Goal: Information Seeking & Learning: Learn about a topic

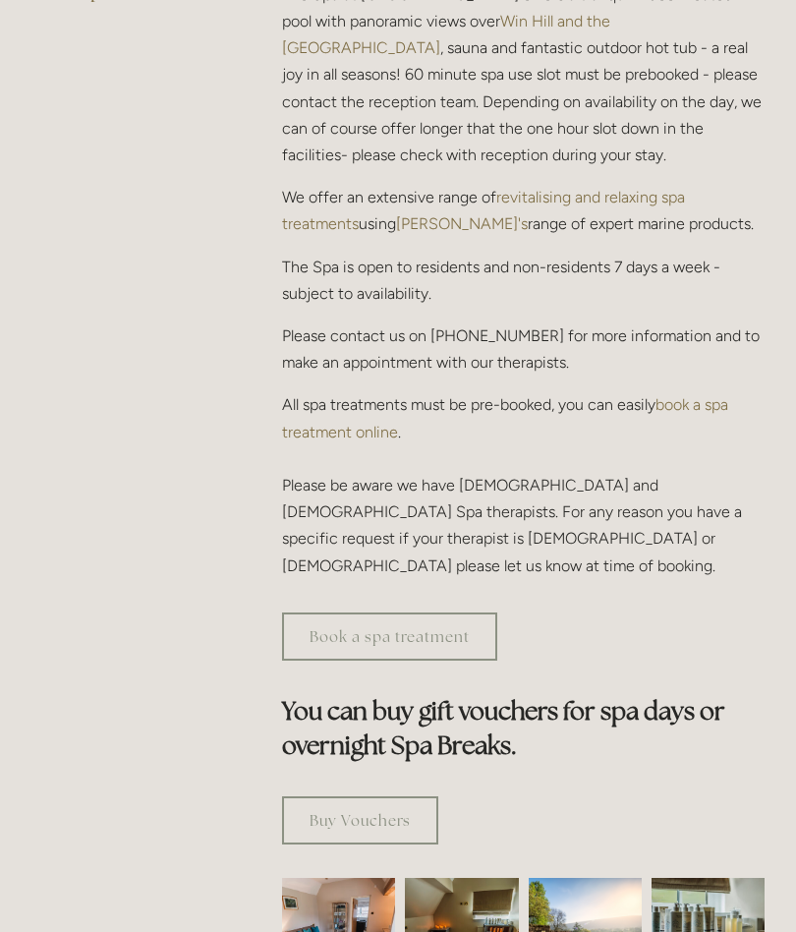
scroll to position [704, 0]
click at [465, 613] on link "Book a spa treatment" at bounding box center [389, 637] width 215 height 48
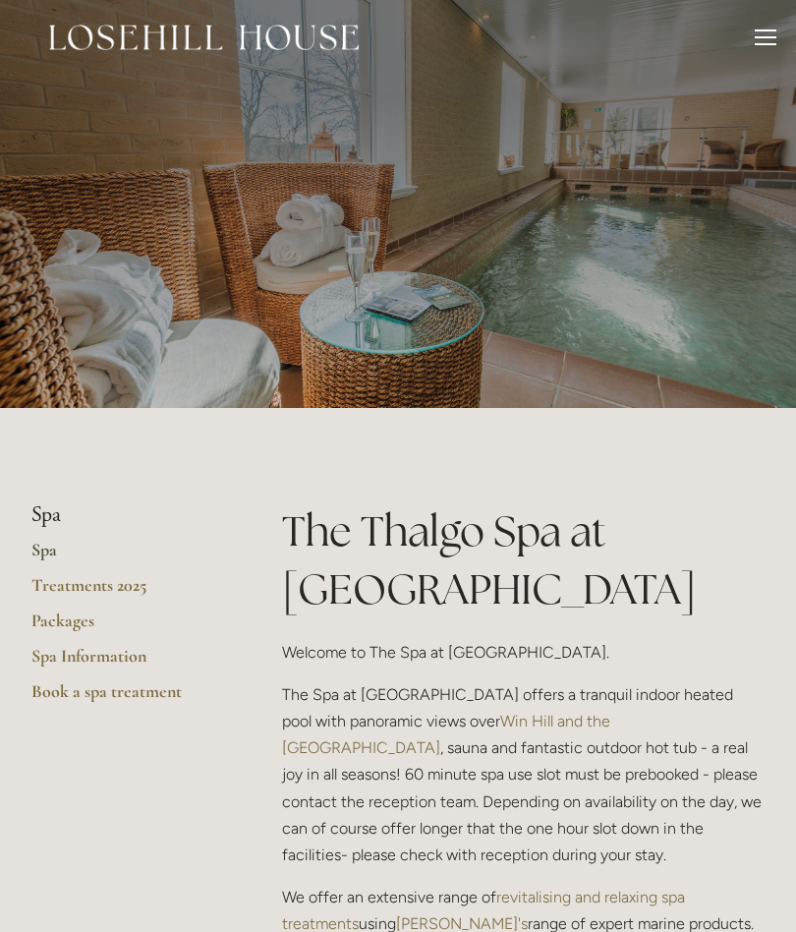
scroll to position [0, 0]
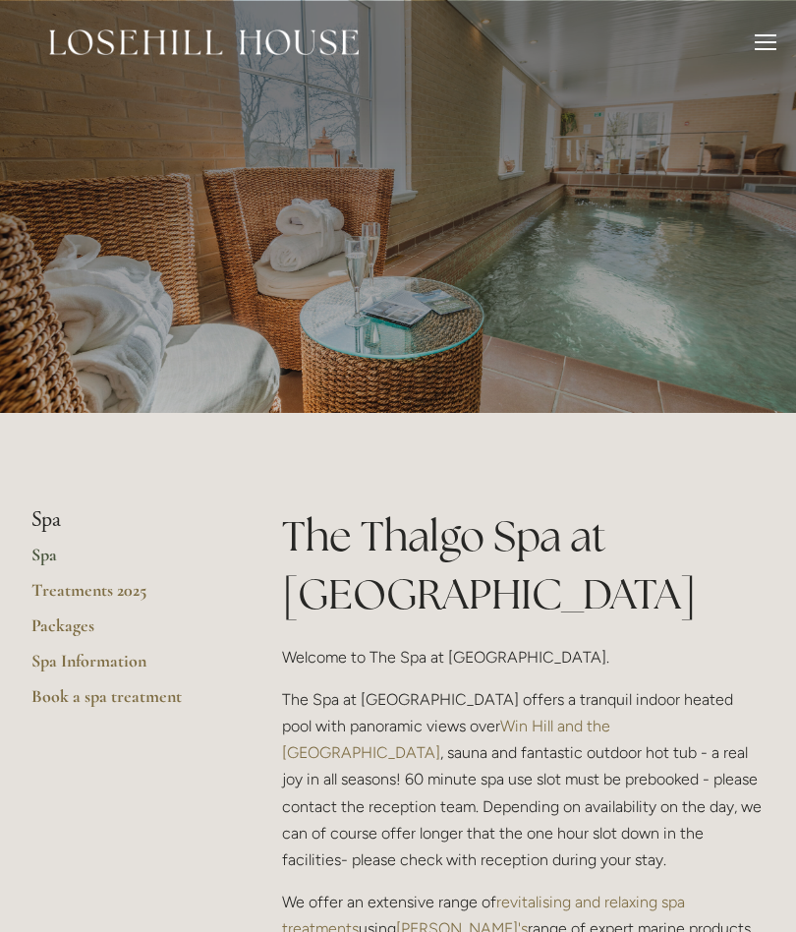
click at [108, 597] on link "Treatments 2025" at bounding box center [125, 596] width 188 height 35
click at [67, 617] on link "Packages" at bounding box center [125, 631] width 188 height 35
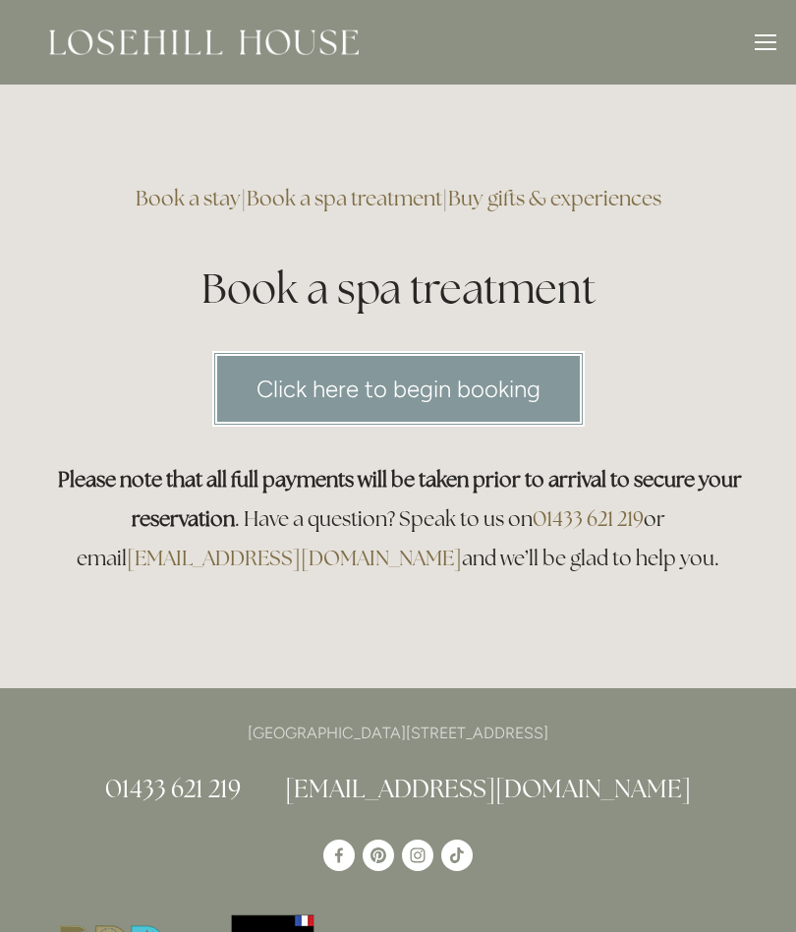
click at [463, 387] on link "Click here to begin booking" at bounding box center [398, 389] width 373 height 76
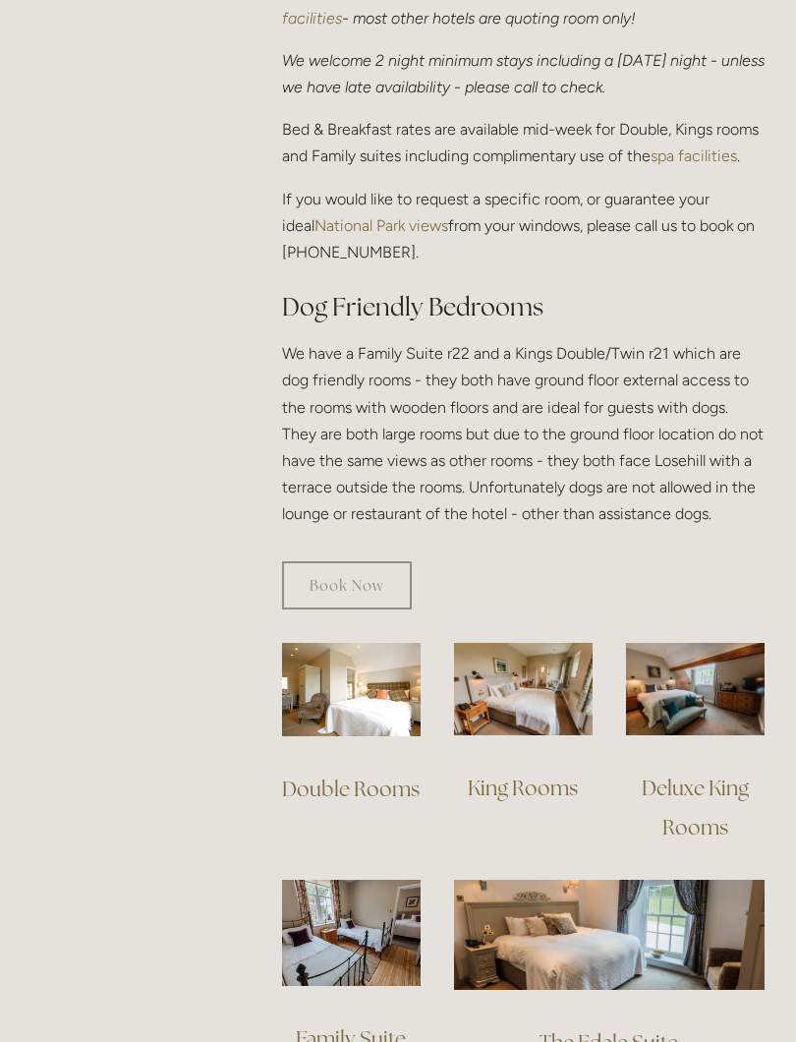
scroll to position [963, 0]
click at [366, 663] on img at bounding box center [351, 690] width 139 height 94
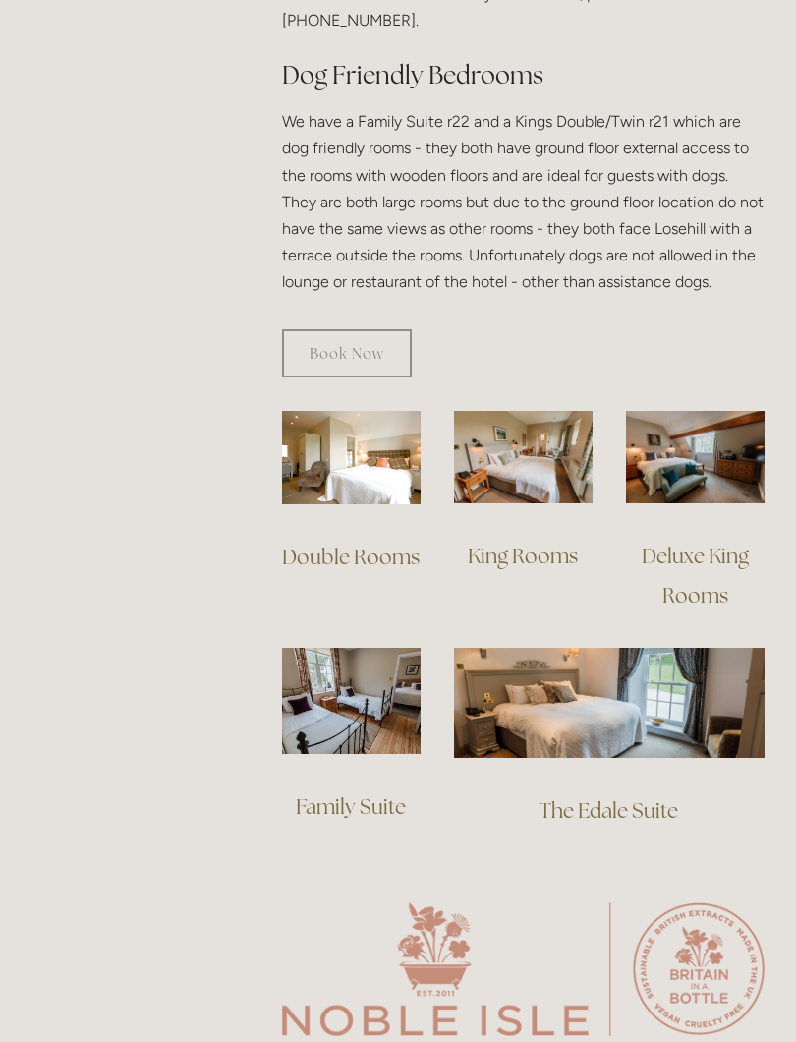
scroll to position [1177, 0]
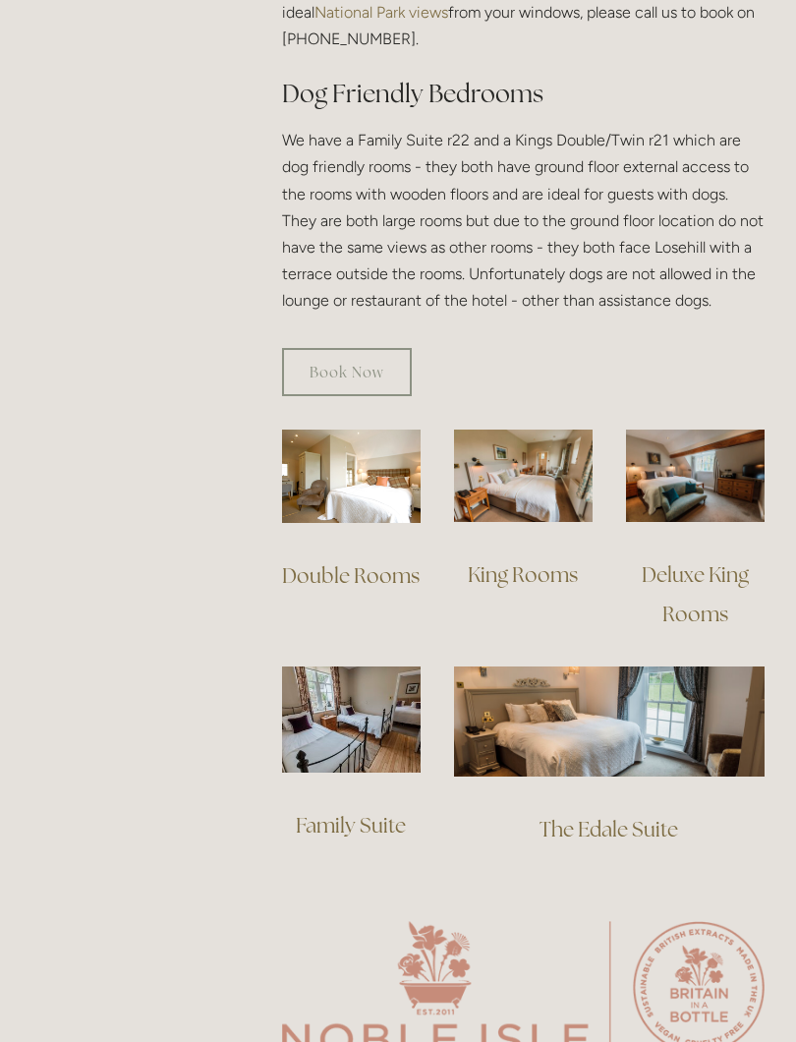
click at [530, 445] on img at bounding box center [523, 476] width 139 height 92
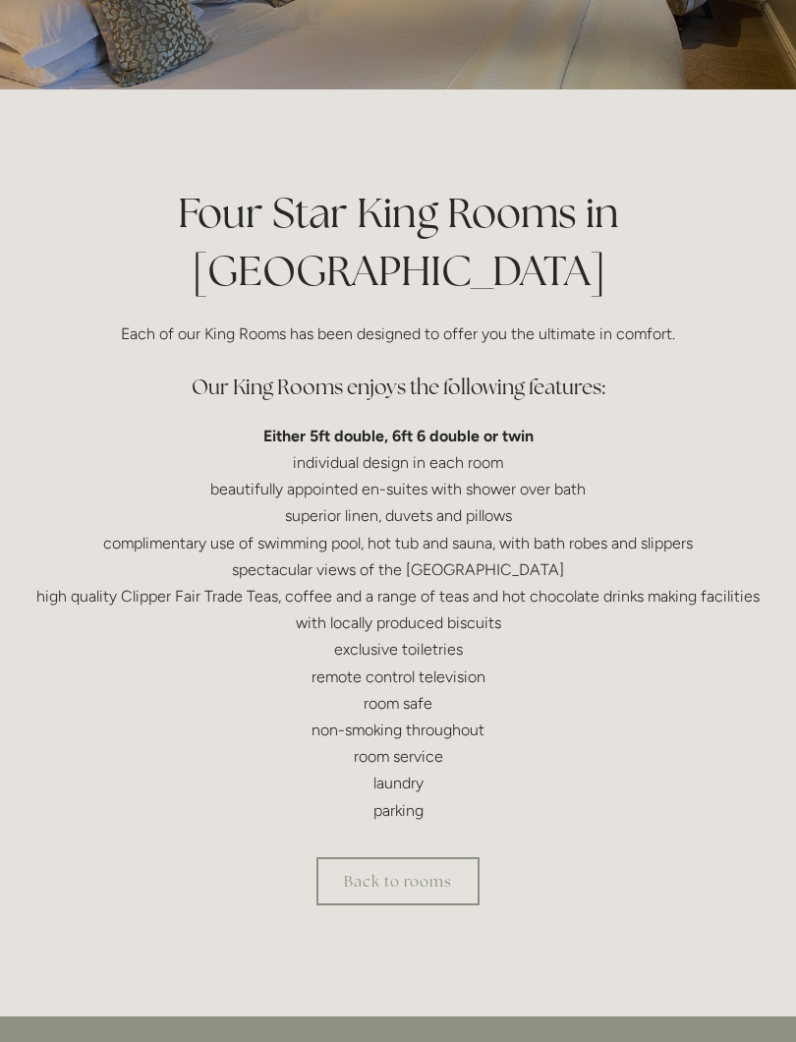
scroll to position [323, 0]
click at [418, 877] on link "Back to rooms" at bounding box center [398, 881] width 163 height 48
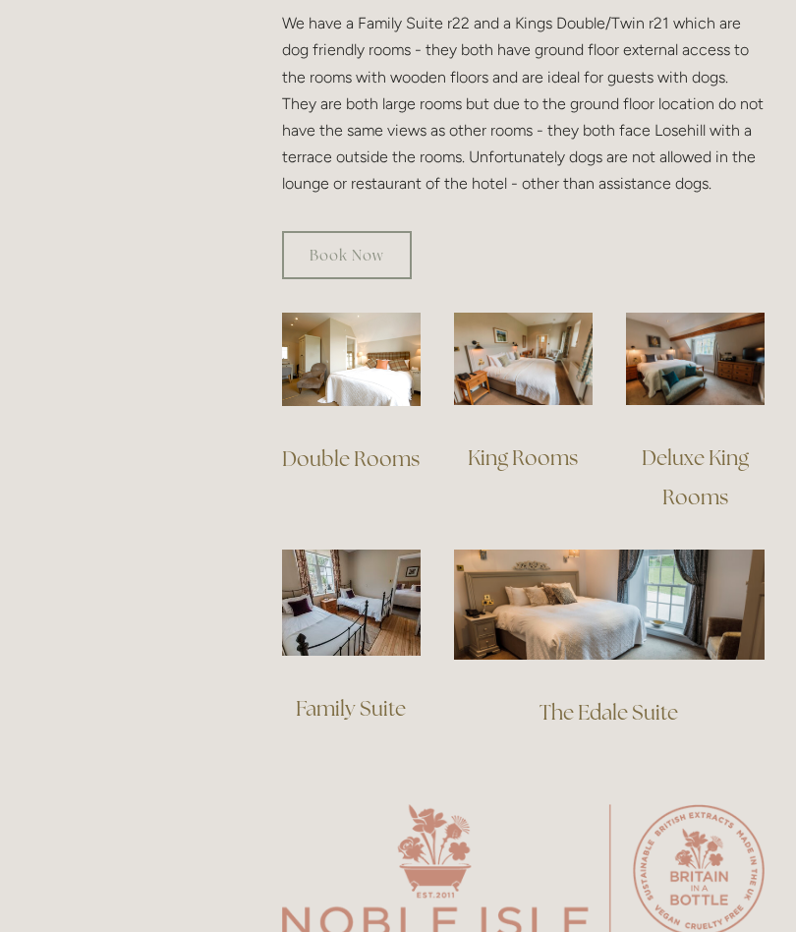
scroll to position [1294, 0]
click at [522, 338] on img at bounding box center [523, 359] width 139 height 92
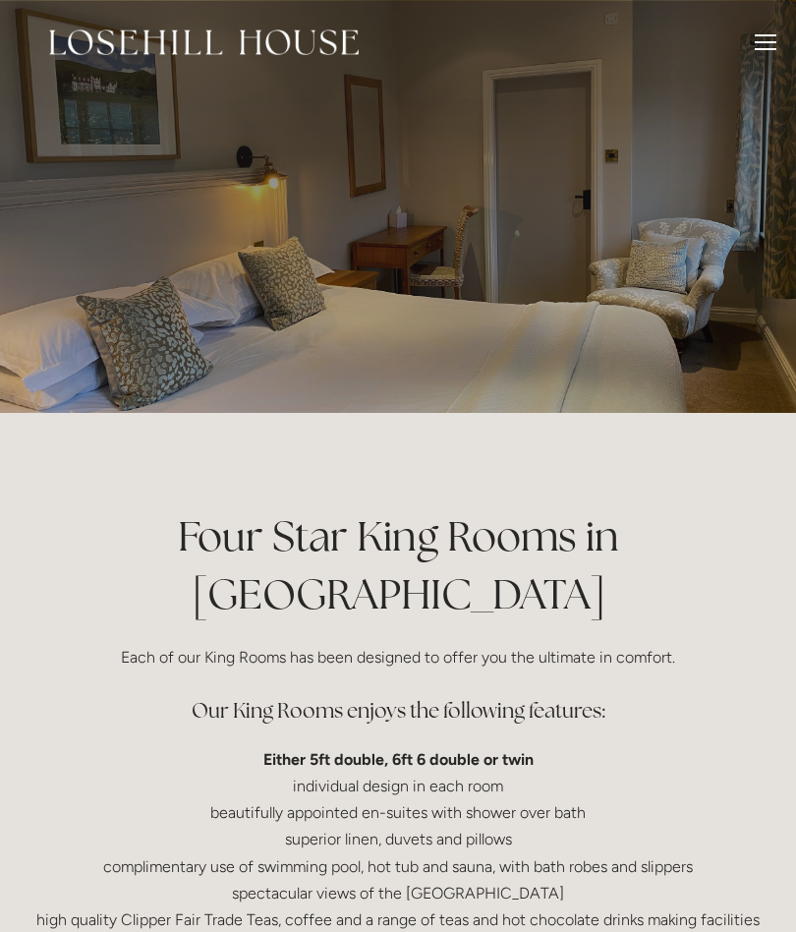
scroll to position [378, 0]
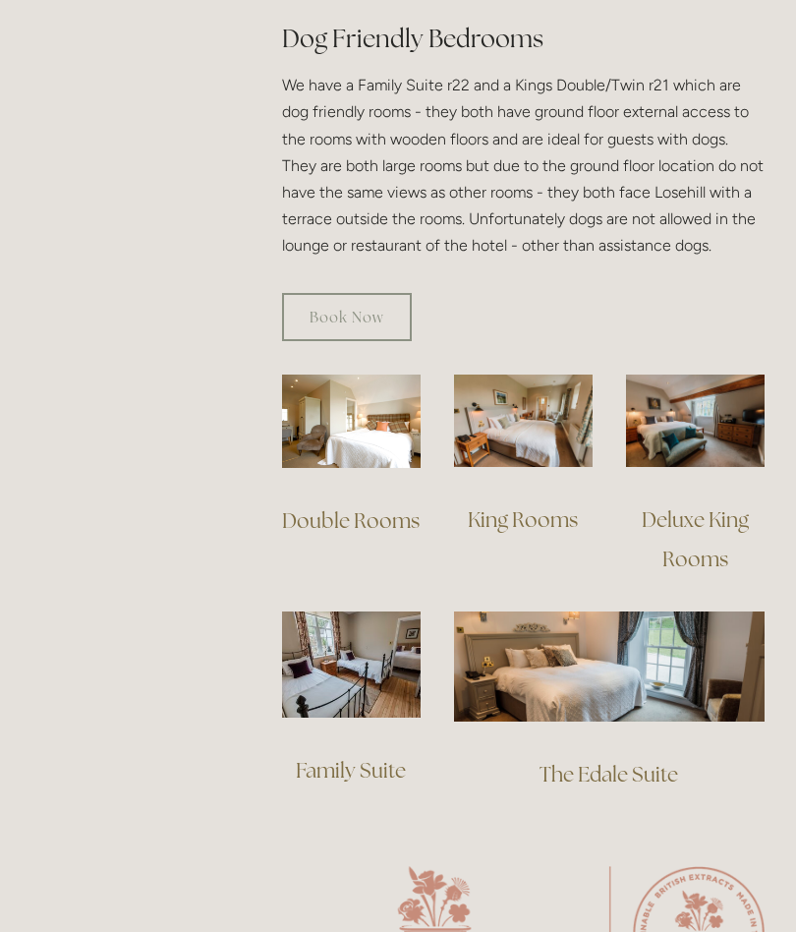
scroll to position [1232, 0]
click at [631, 645] on img at bounding box center [609, 665] width 311 height 109
click at [358, 411] on img at bounding box center [351, 422] width 139 height 94
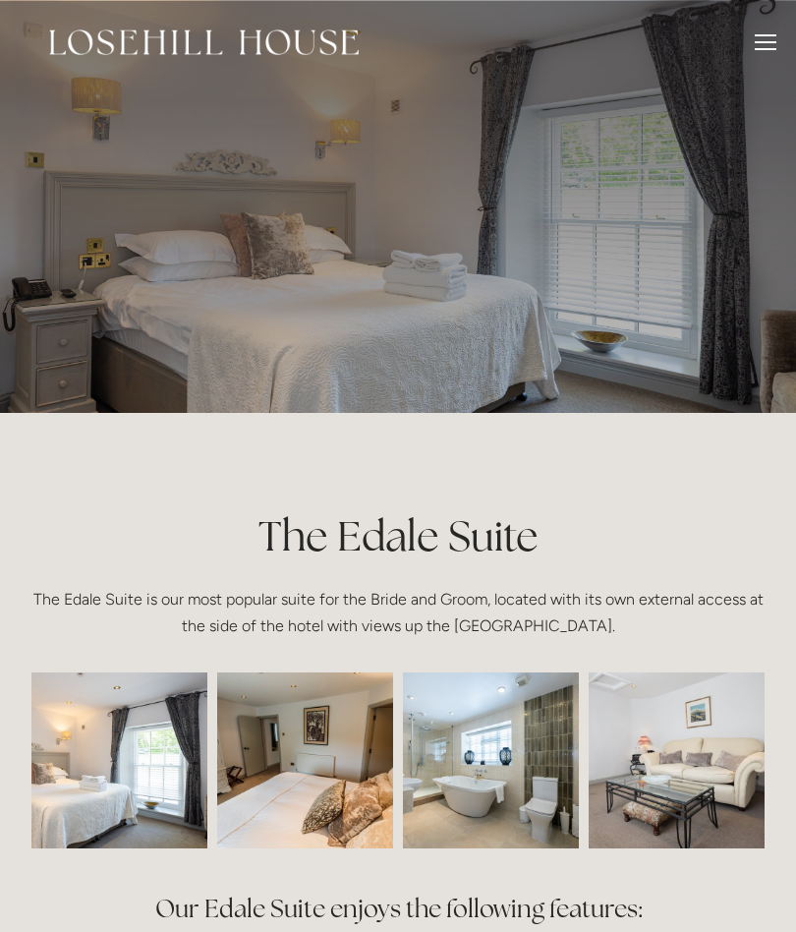
click at [509, 790] on img at bounding box center [491, 760] width 264 height 176
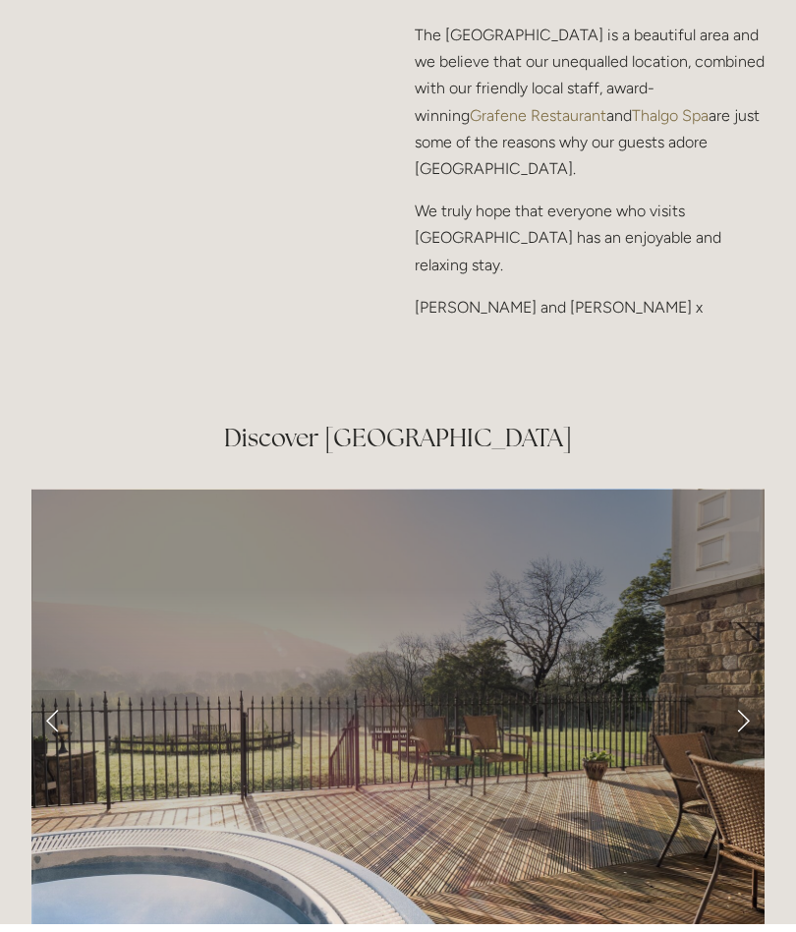
scroll to position [2957, 0]
click at [751, 690] on link "Next Slide" at bounding box center [743, 719] width 43 height 59
click at [750, 690] on link "Next Slide" at bounding box center [743, 719] width 43 height 59
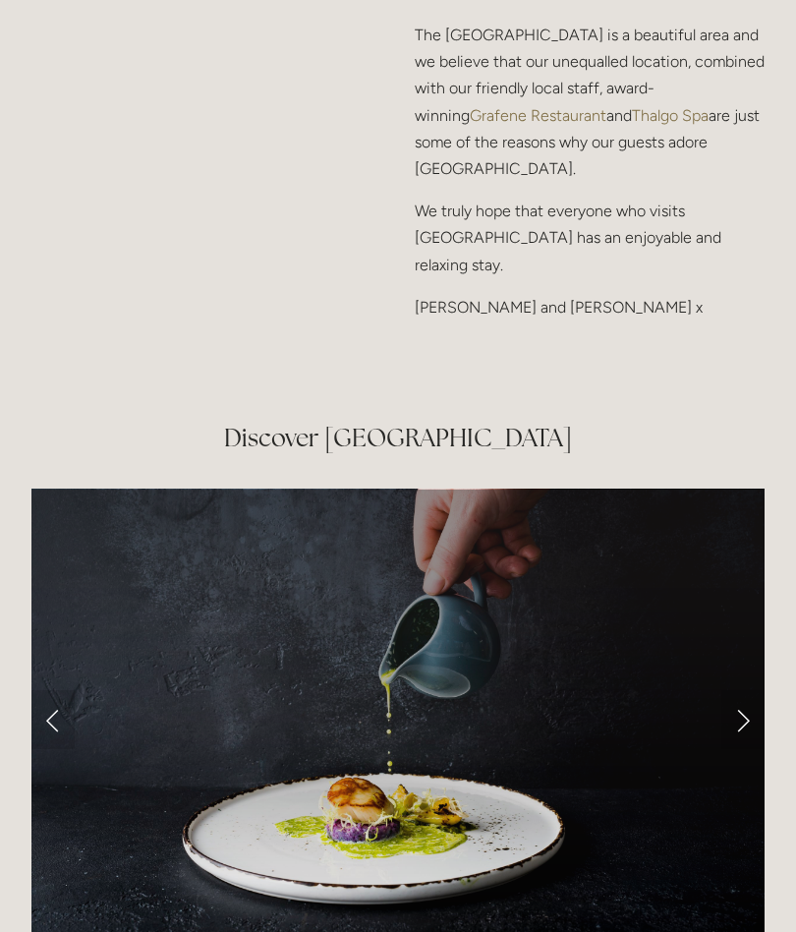
click at [753, 690] on link "Next Slide" at bounding box center [743, 719] width 43 height 59
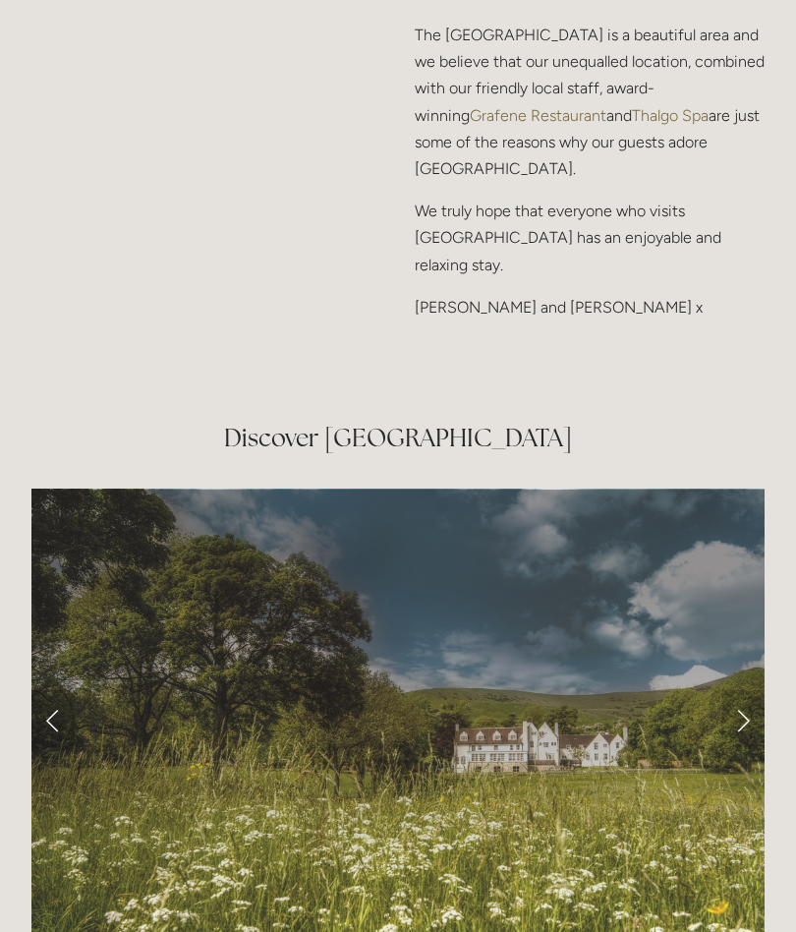
click at [755, 690] on link "Next Slide" at bounding box center [743, 719] width 43 height 59
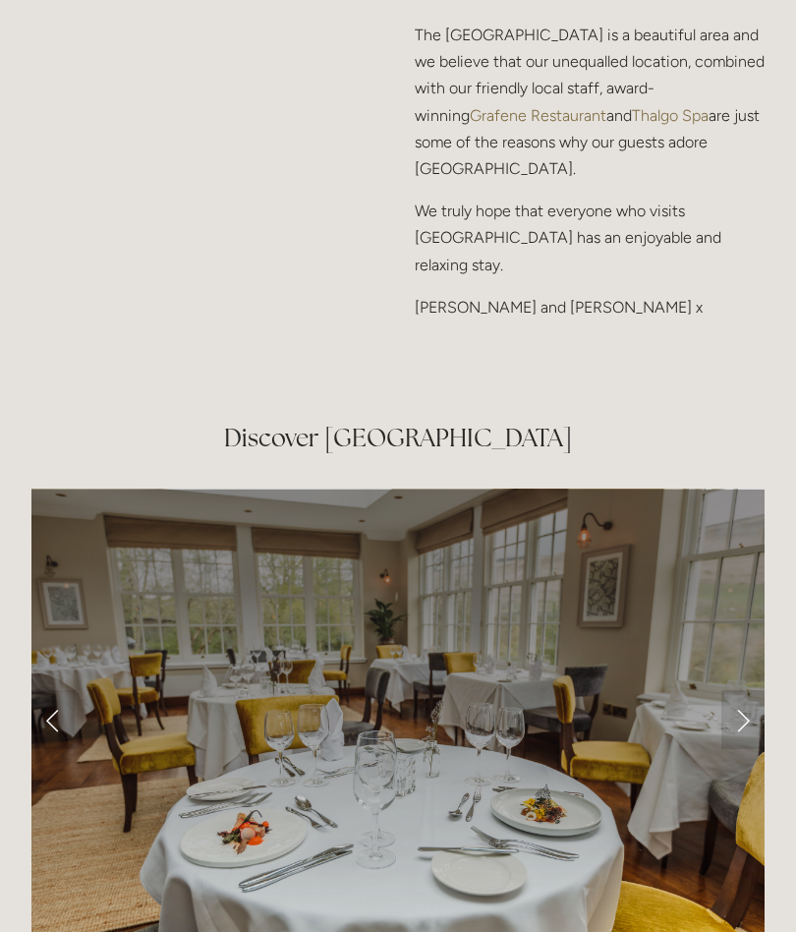
click at [746, 690] on link "Next Slide" at bounding box center [743, 719] width 43 height 59
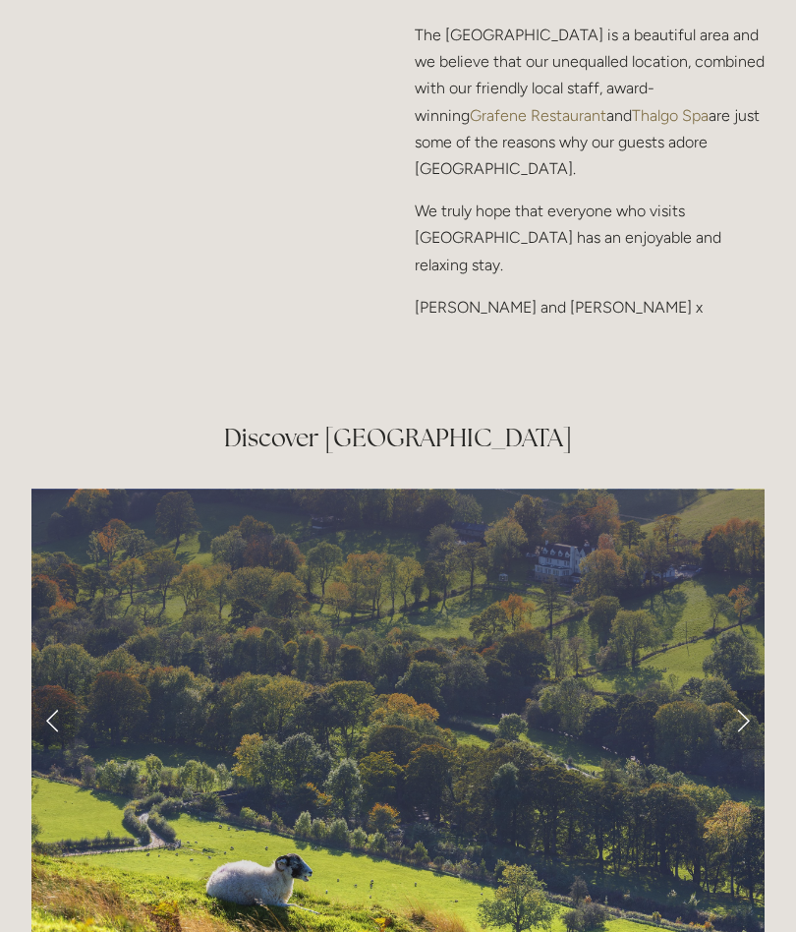
click at [753, 690] on link "Next Slide" at bounding box center [743, 719] width 43 height 59
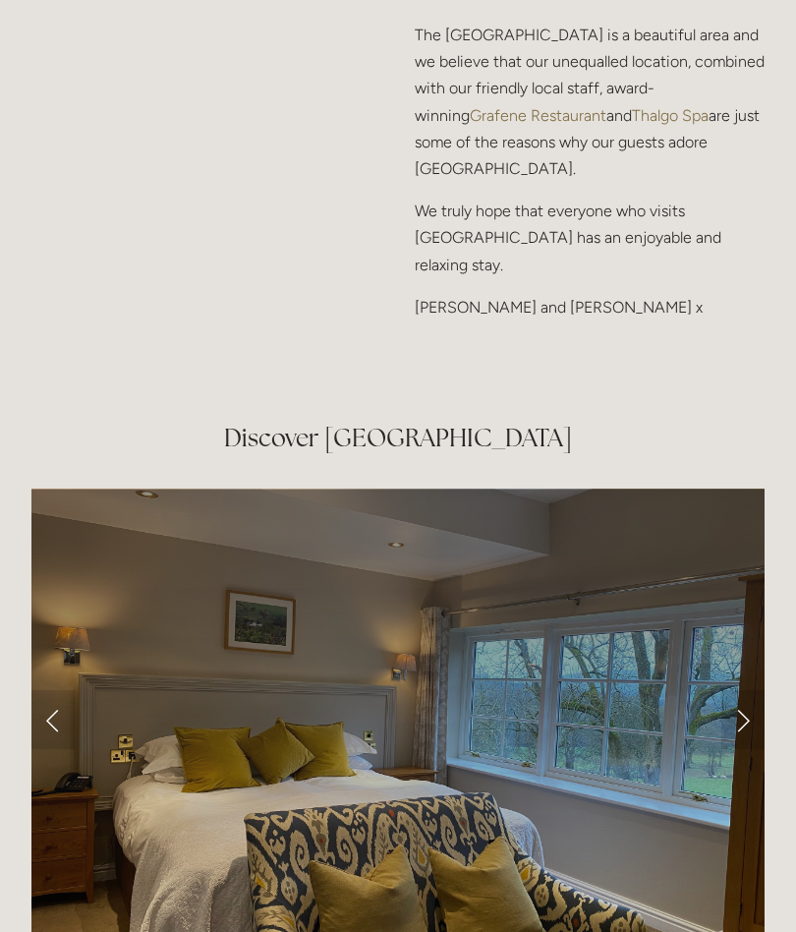
click at [750, 690] on link "Next Slide" at bounding box center [743, 719] width 43 height 59
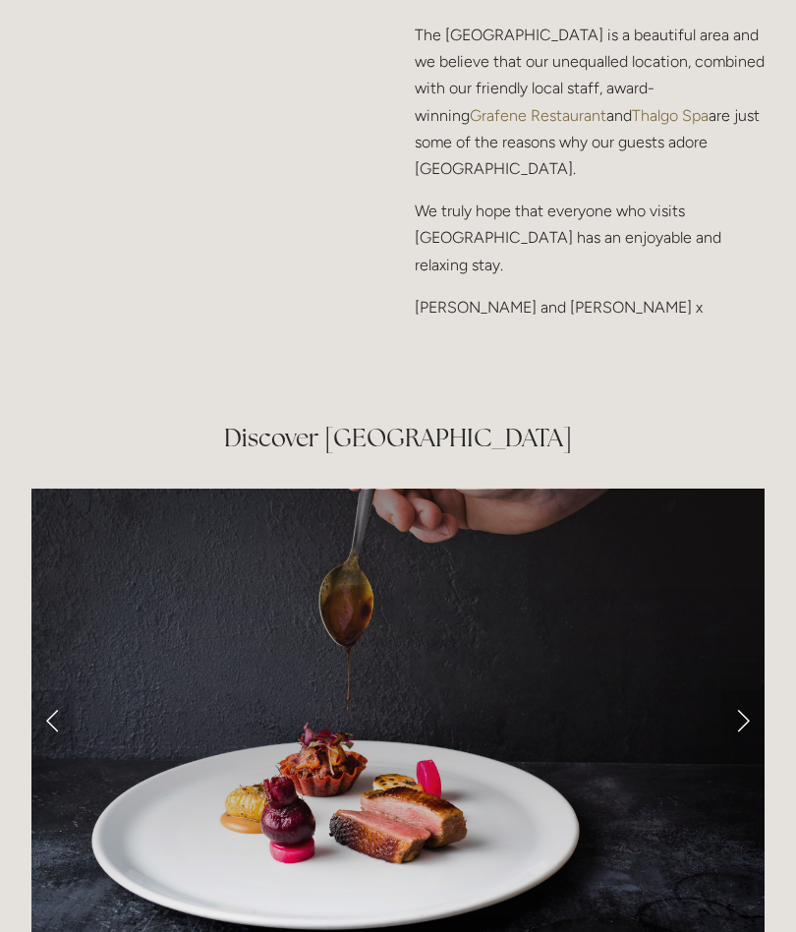
click at [755, 690] on link "Next Slide" at bounding box center [743, 719] width 43 height 59
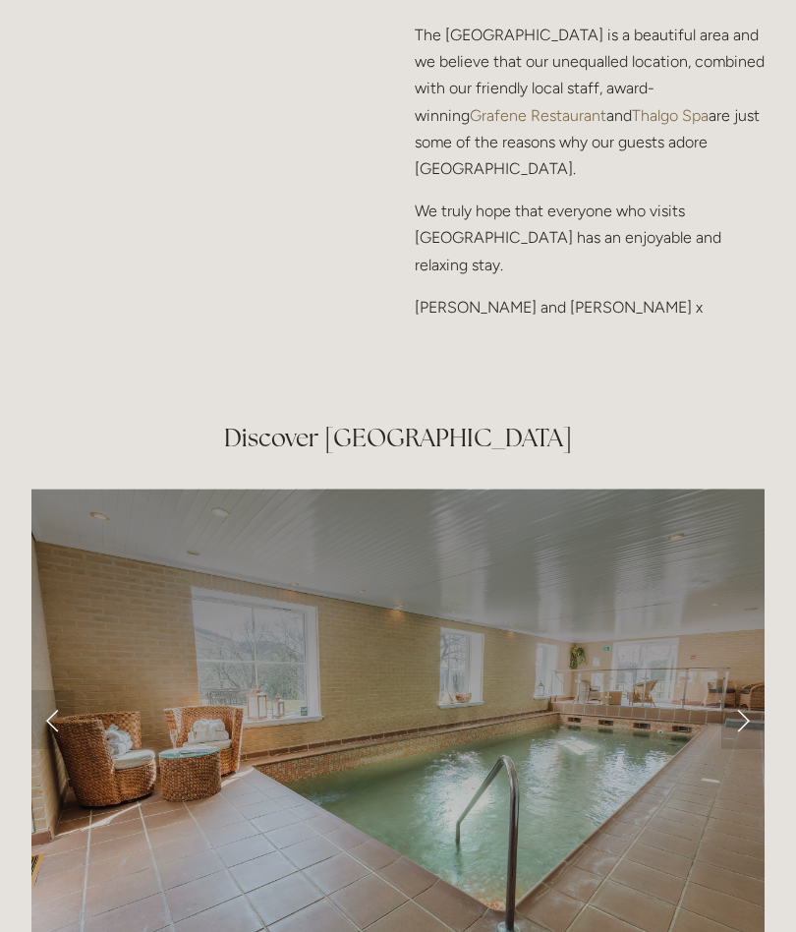
click at [753, 690] on link "Next Slide" at bounding box center [743, 719] width 43 height 59
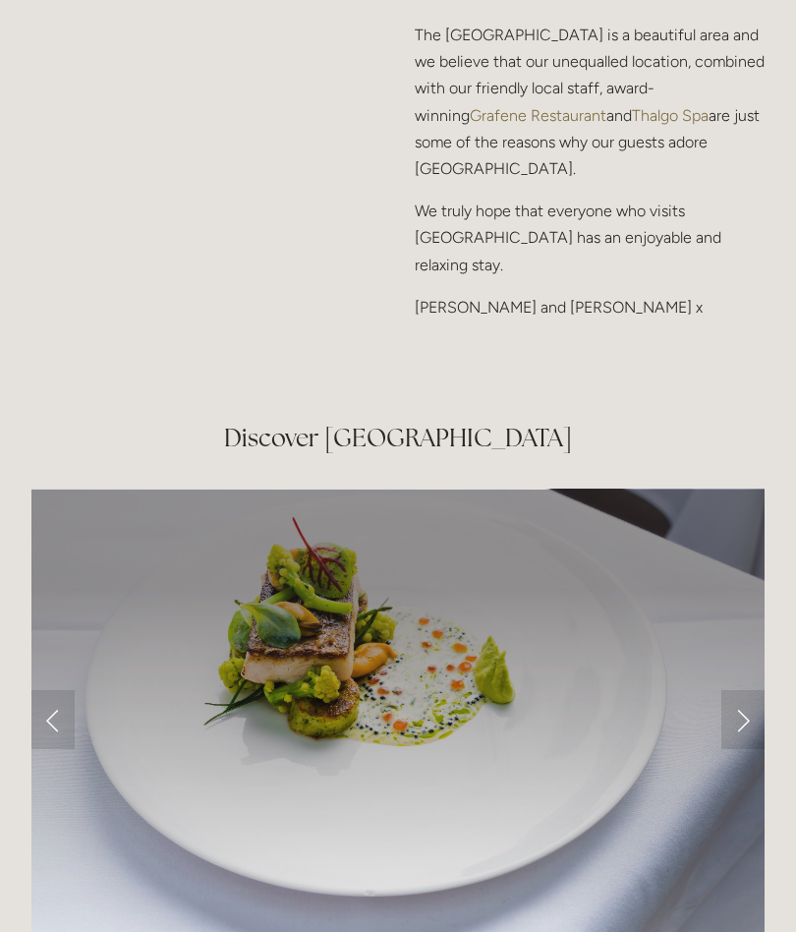
click at [754, 690] on link "Next Slide" at bounding box center [743, 719] width 43 height 59
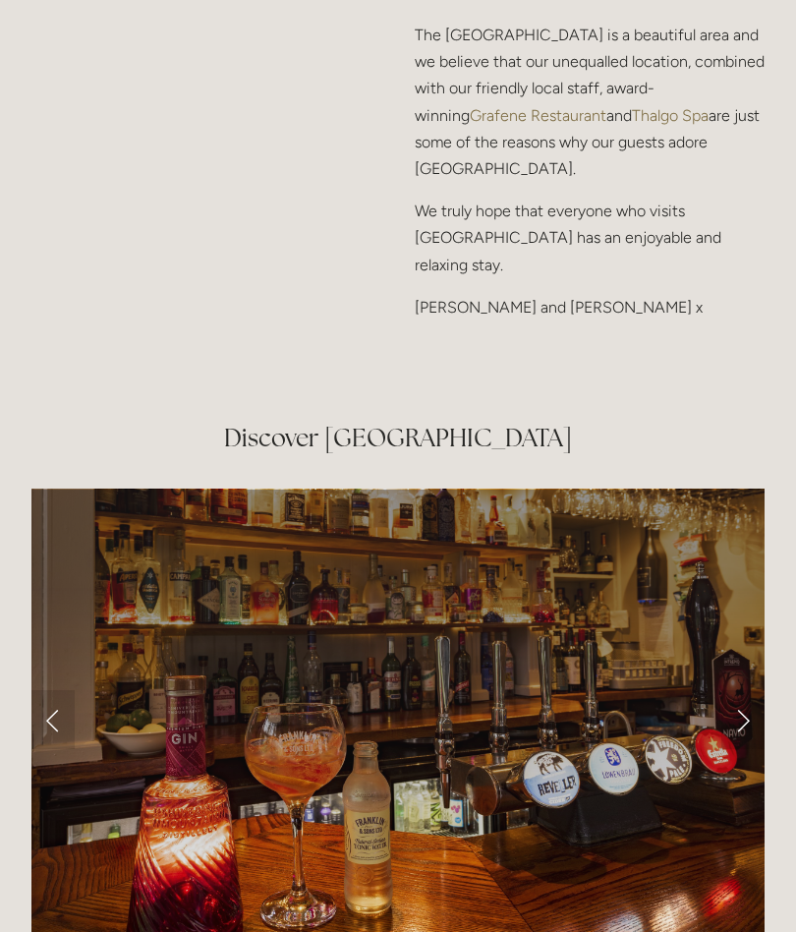
click at [759, 690] on link "Next Slide" at bounding box center [743, 719] width 43 height 59
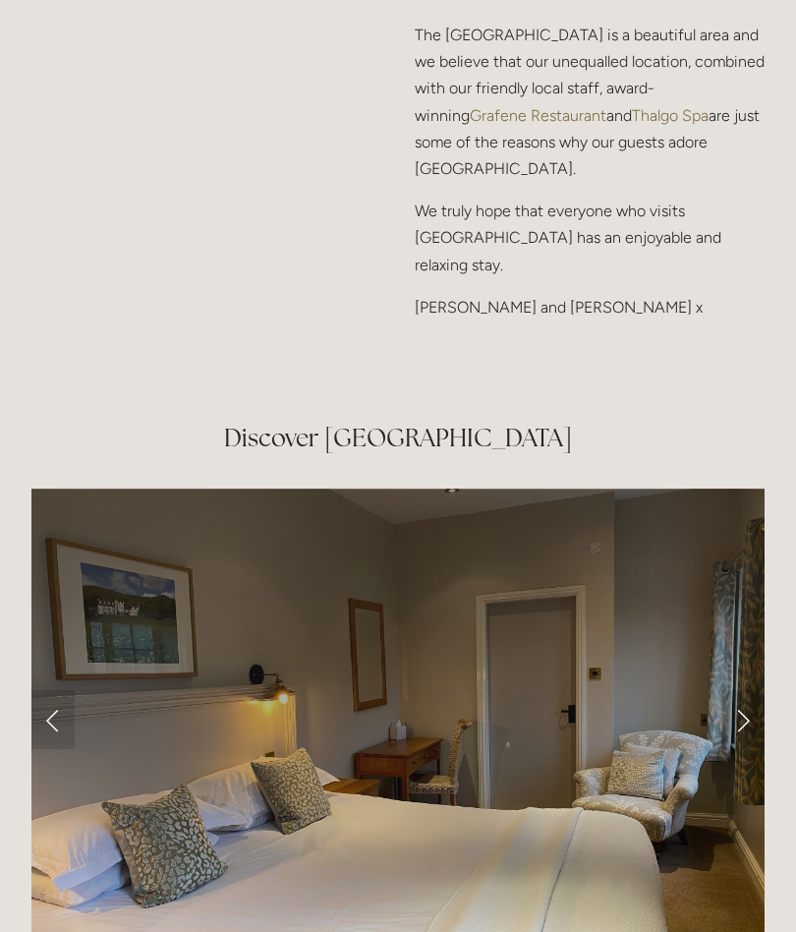
click at [752, 690] on link "Next Slide" at bounding box center [743, 719] width 43 height 59
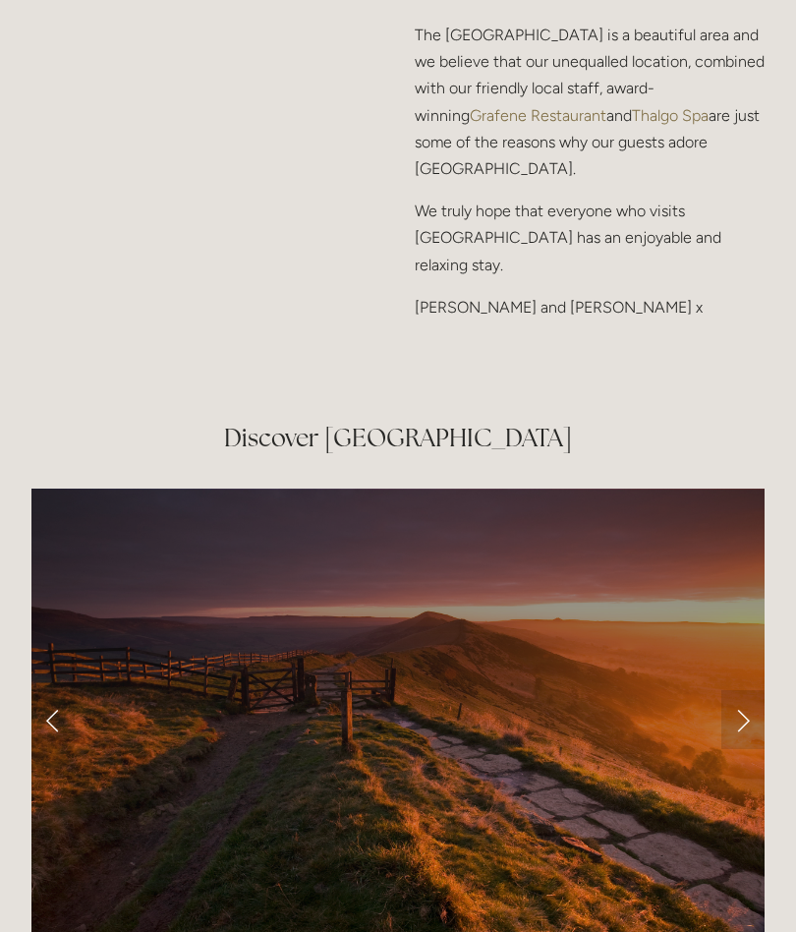
click at [754, 690] on link "Next Slide" at bounding box center [743, 719] width 43 height 59
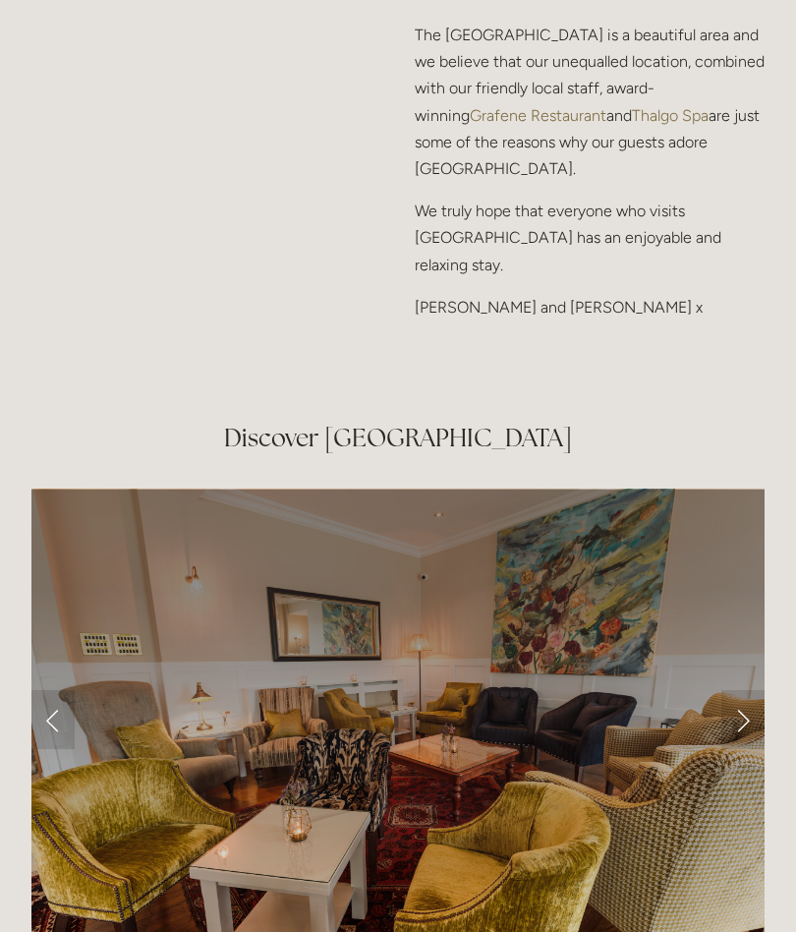
click at [747, 690] on link "Next Slide" at bounding box center [743, 719] width 43 height 59
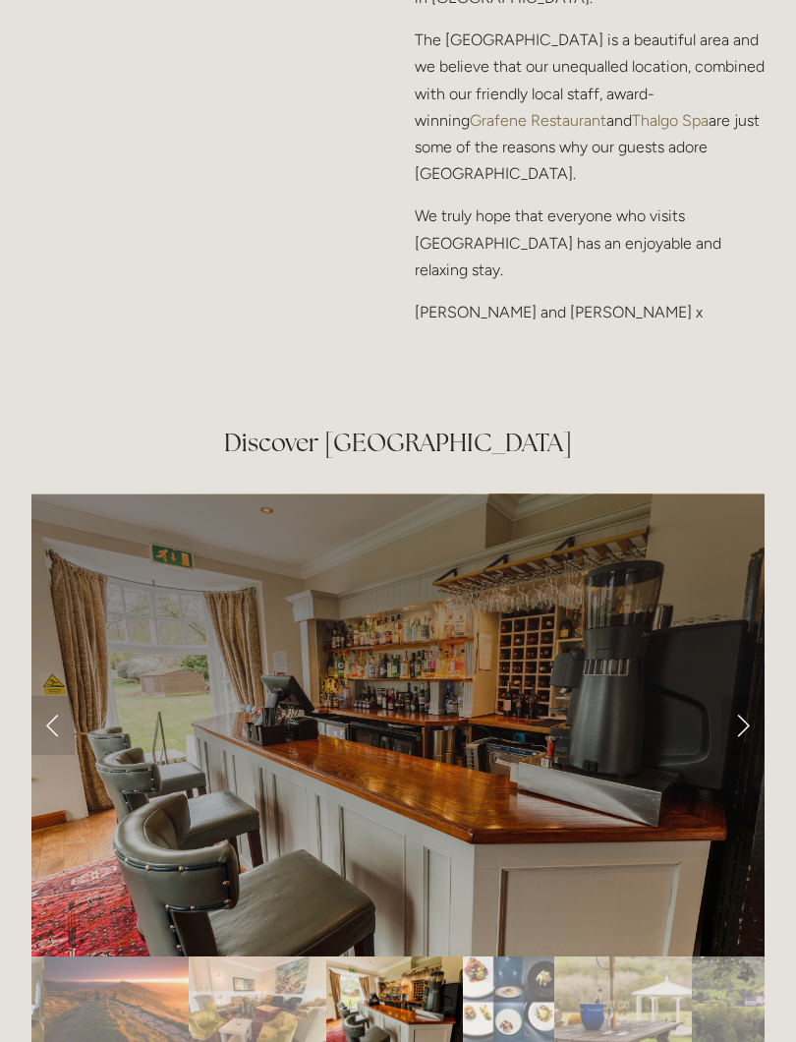
scroll to position [3049, 0]
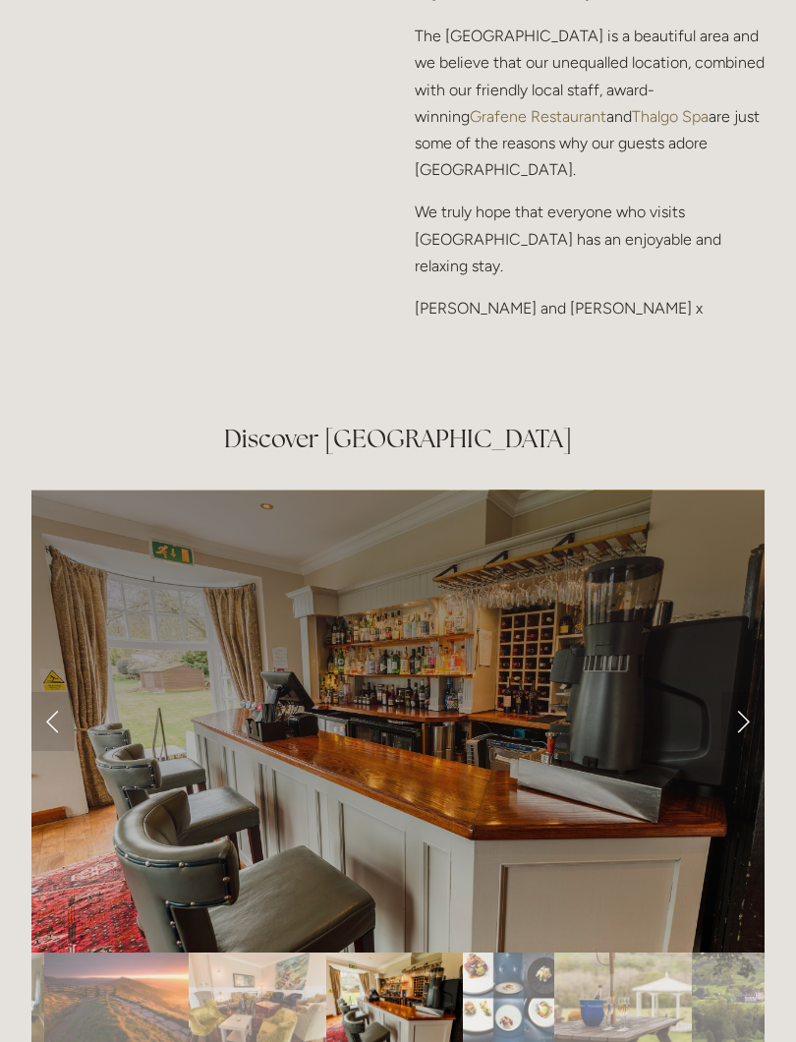
click at [750, 692] on link "Next Slide" at bounding box center [743, 721] width 43 height 59
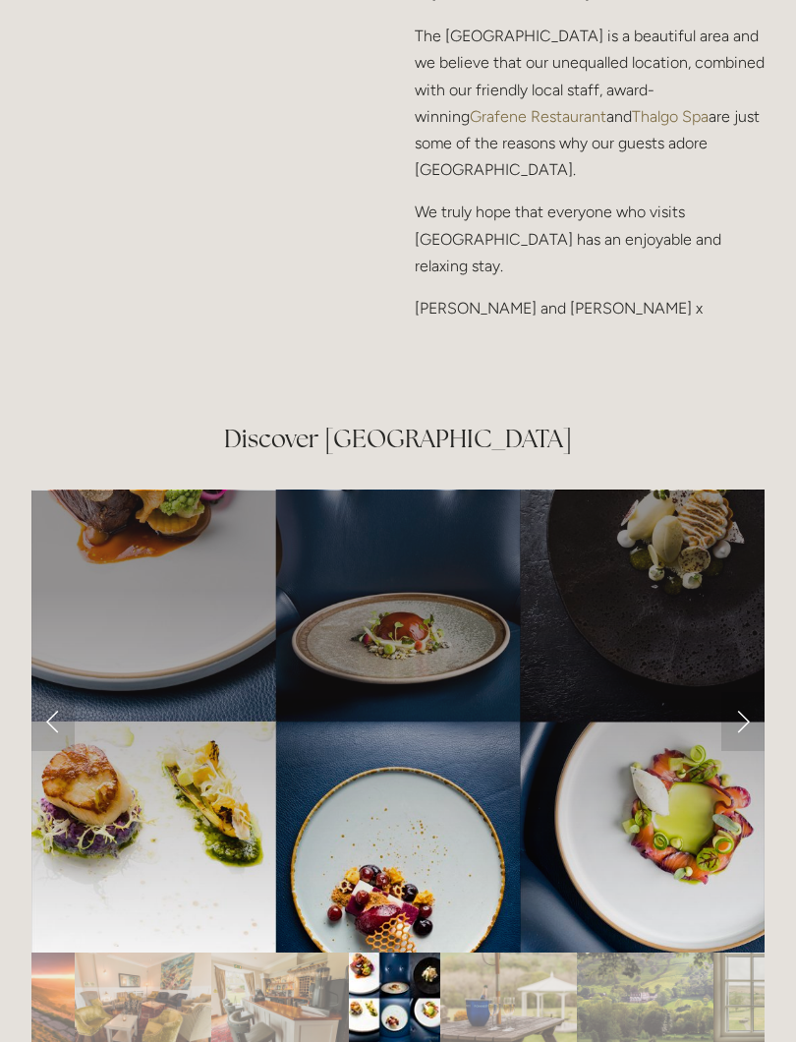
click at [742, 692] on link "Next Slide" at bounding box center [743, 721] width 43 height 59
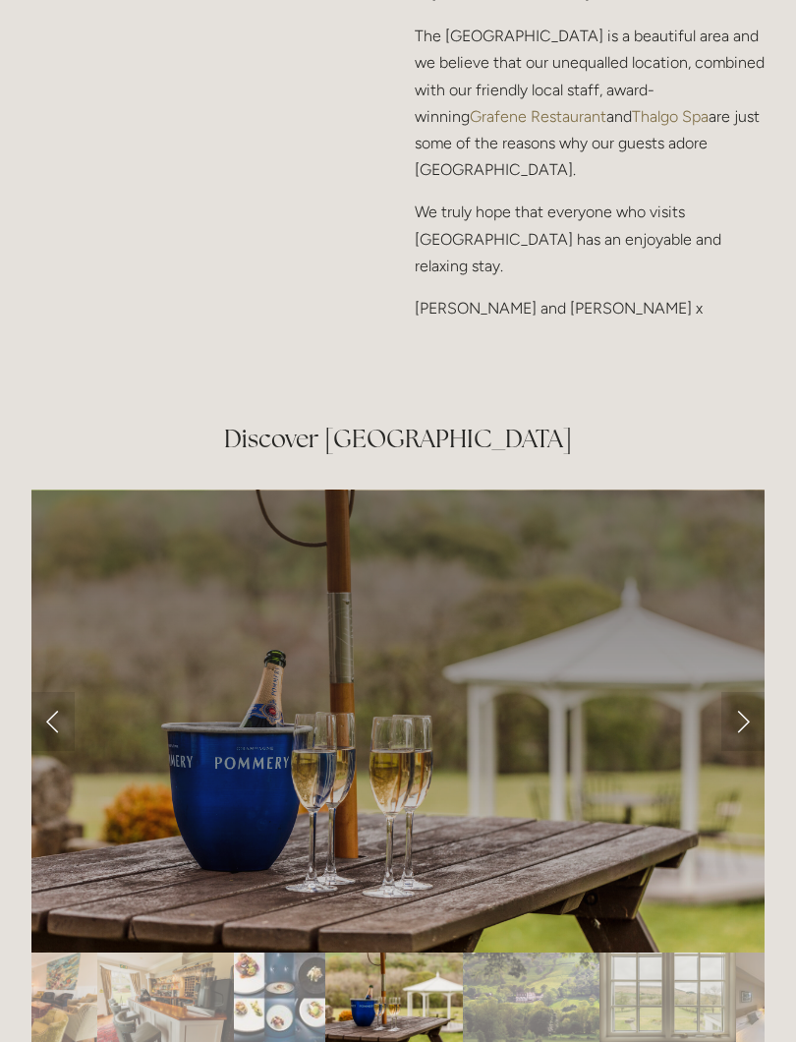
click at [743, 692] on link "Next Slide" at bounding box center [743, 721] width 43 height 59
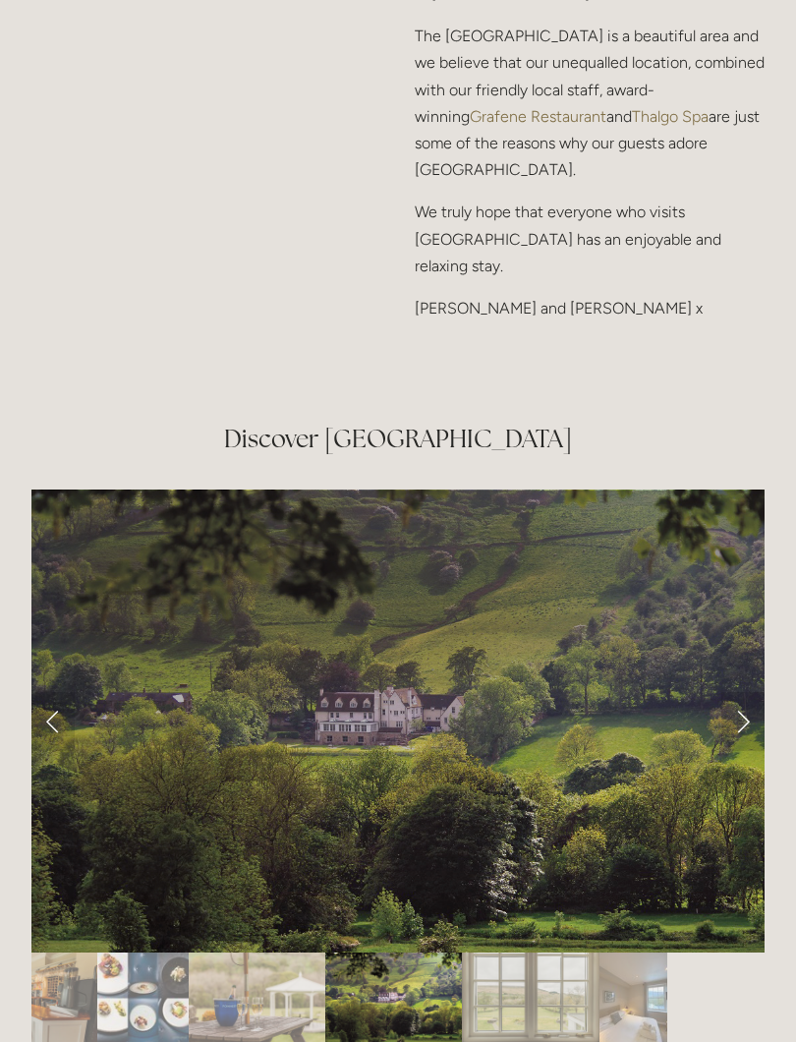
click at [746, 692] on link "Next Slide" at bounding box center [743, 721] width 43 height 59
click at [758, 692] on link "Next Slide" at bounding box center [743, 721] width 43 height 59
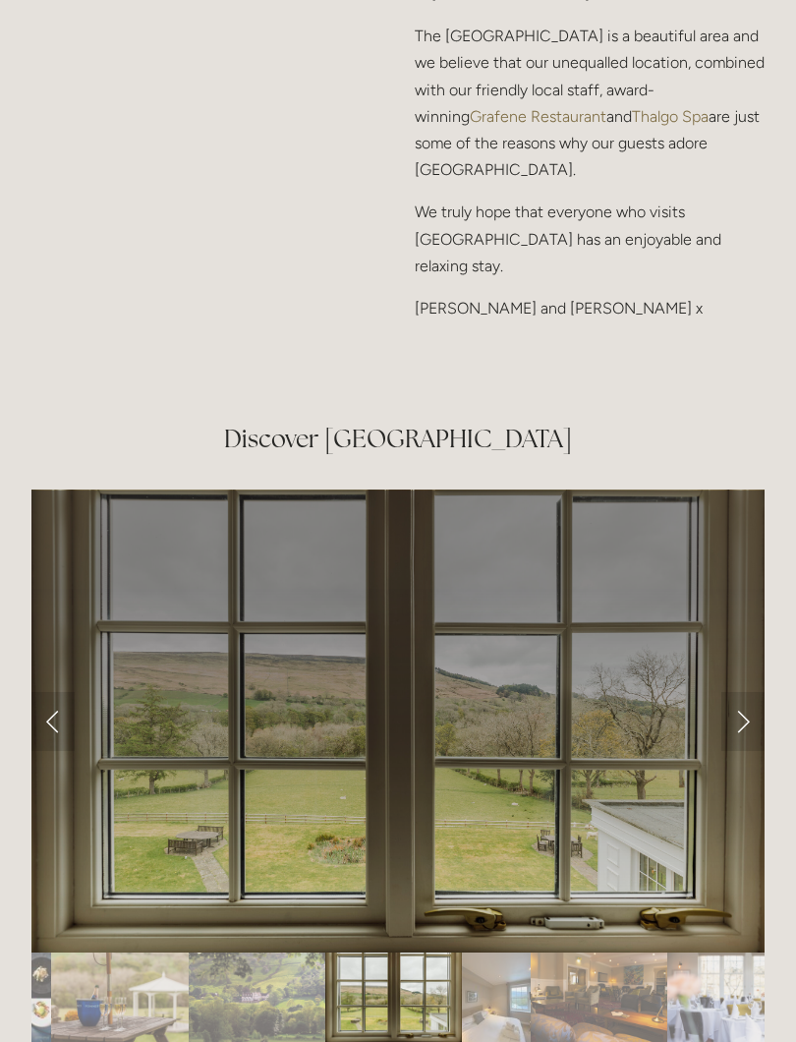
click at [749, 692] on link "Next Slide" at bounding box center [743, 721] width 43 height 59
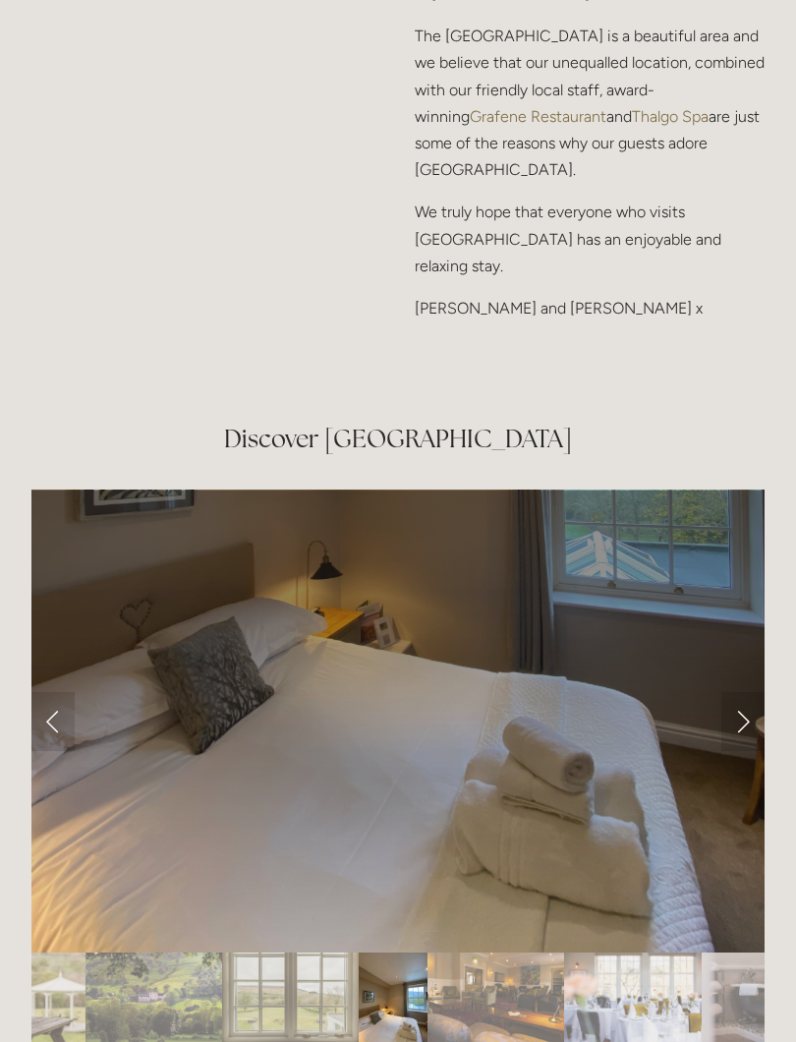
click at [756, 692] on link "Next Slide" at bounding box center [743, 721] width 43 height 59
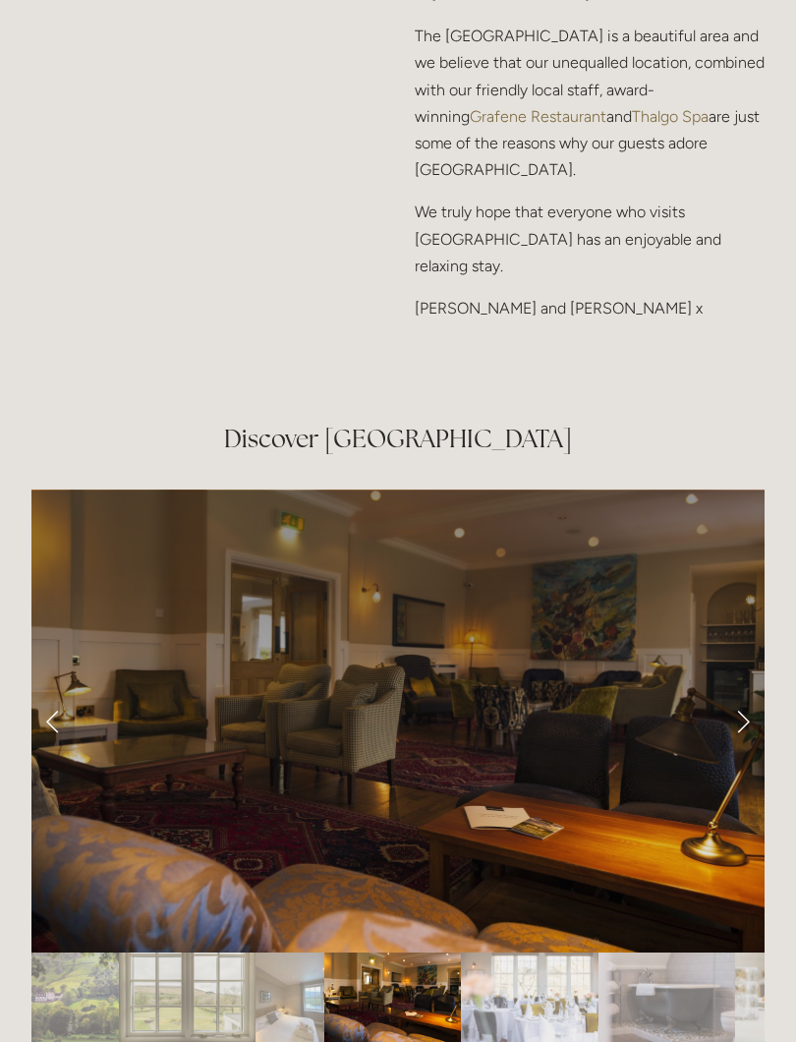
click at [753, 692] on link "Next Slide" at bounding box center [743, 721] width 43 height 59
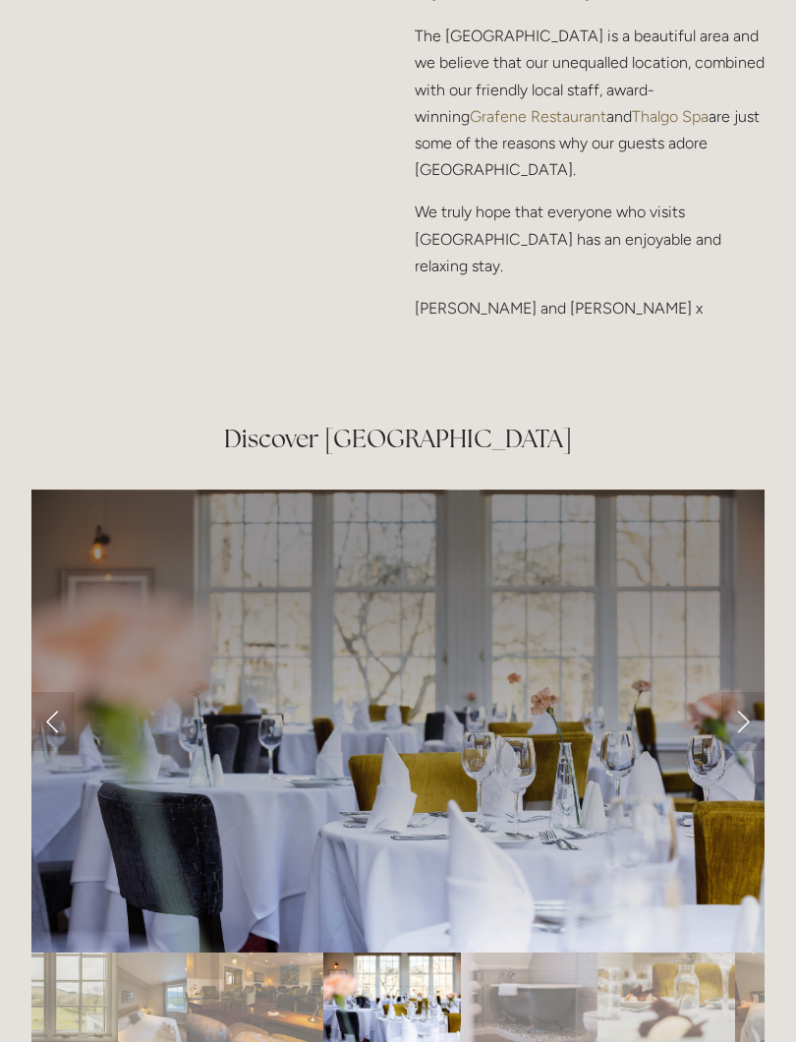
click at [752, 692] on link "Next Slide" at bounding box center [743, 721] width 43 height 59
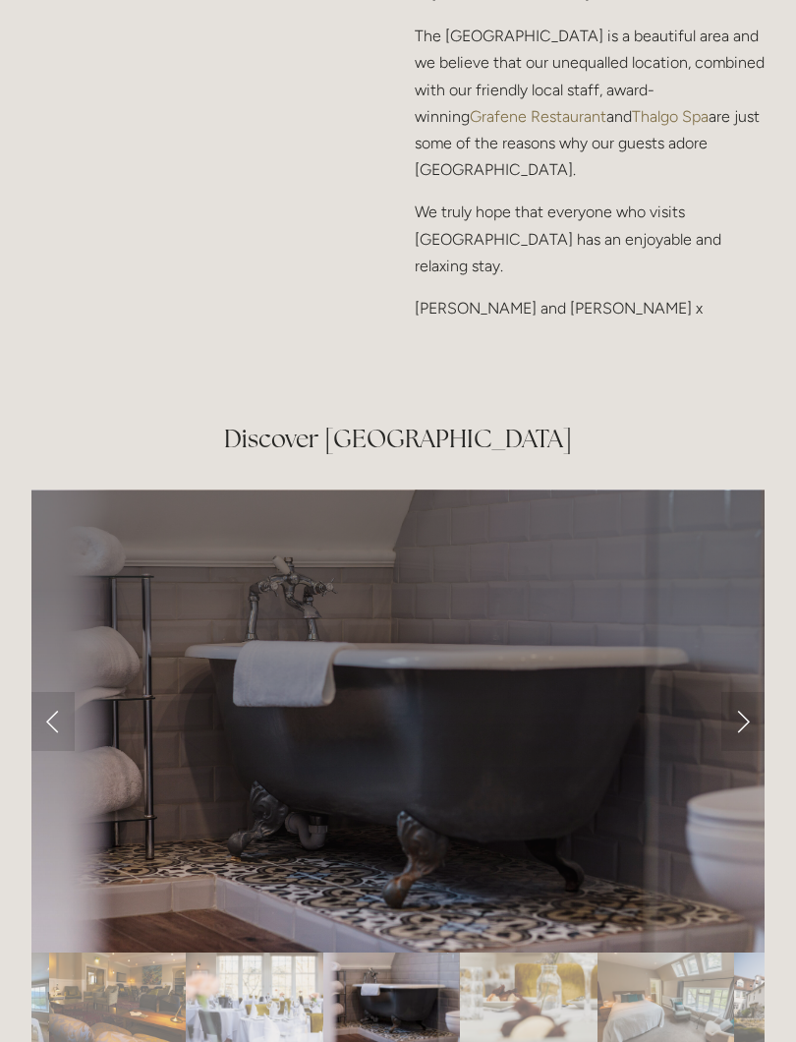
click at [755, 692] on link "Next Slide" at bounding box center [743, 721] width 43 height 59
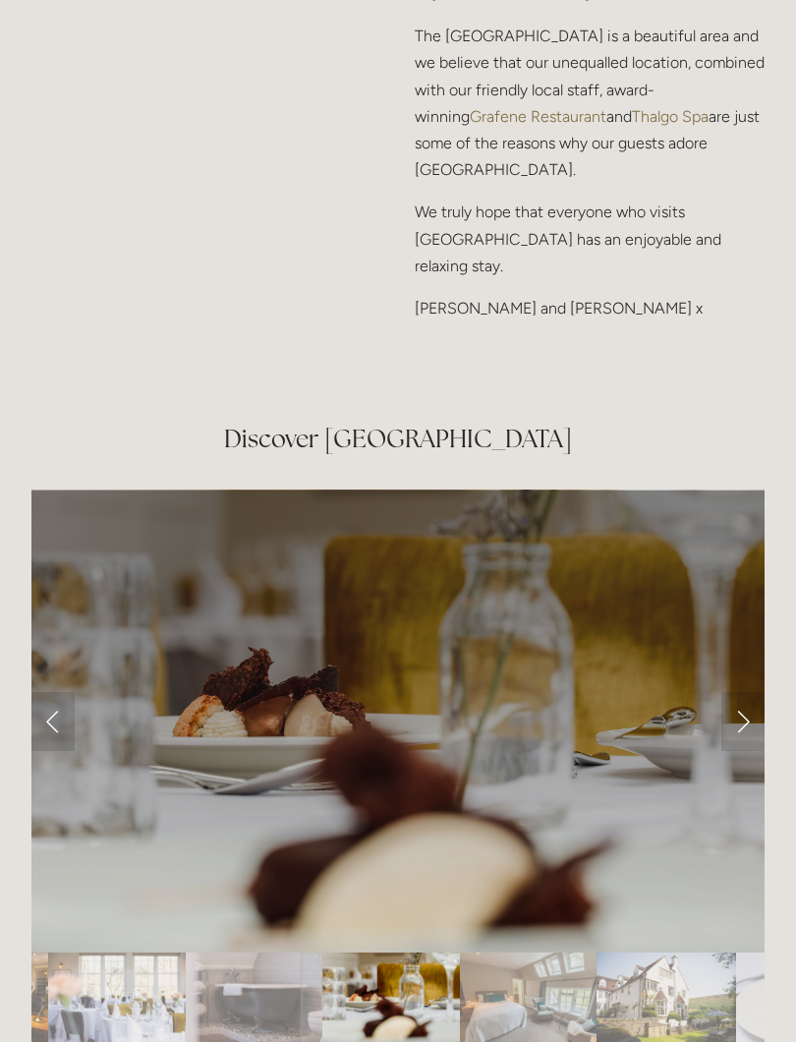
click at [752, 692] on link "Next Slide" at bounding box center [743, 721] width 43 height 59
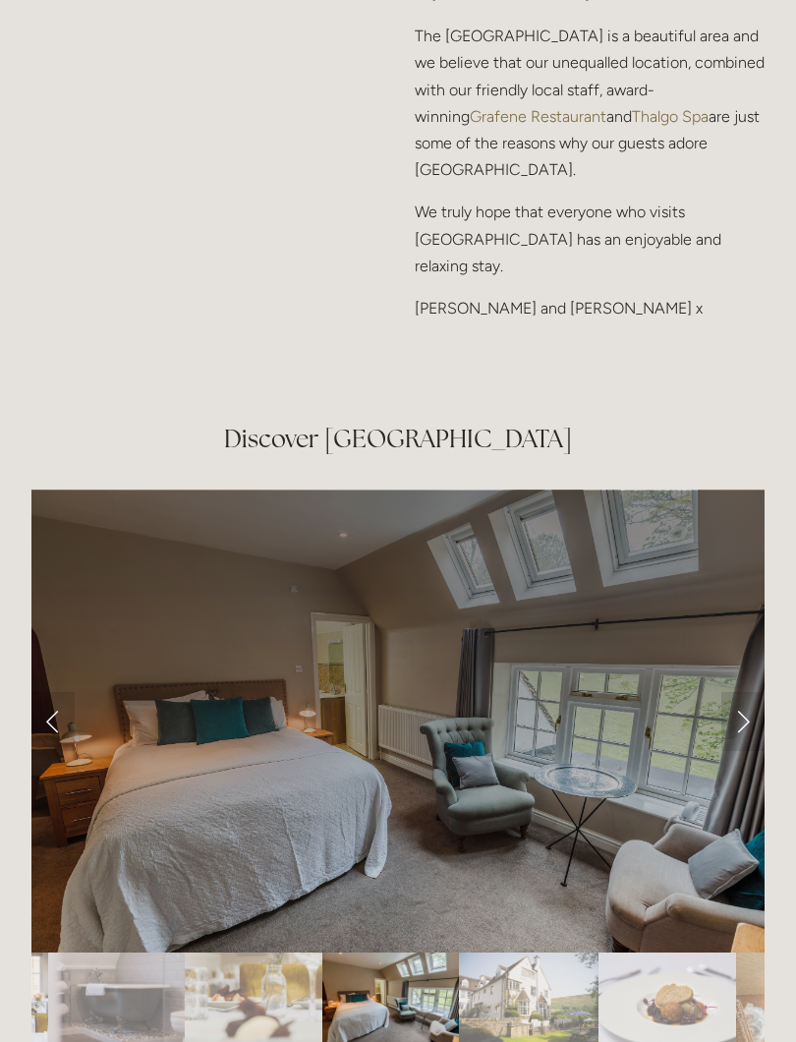
click at [752, 692] on link "Next Slide" at bounding box center [743, 721] width 43 height 59
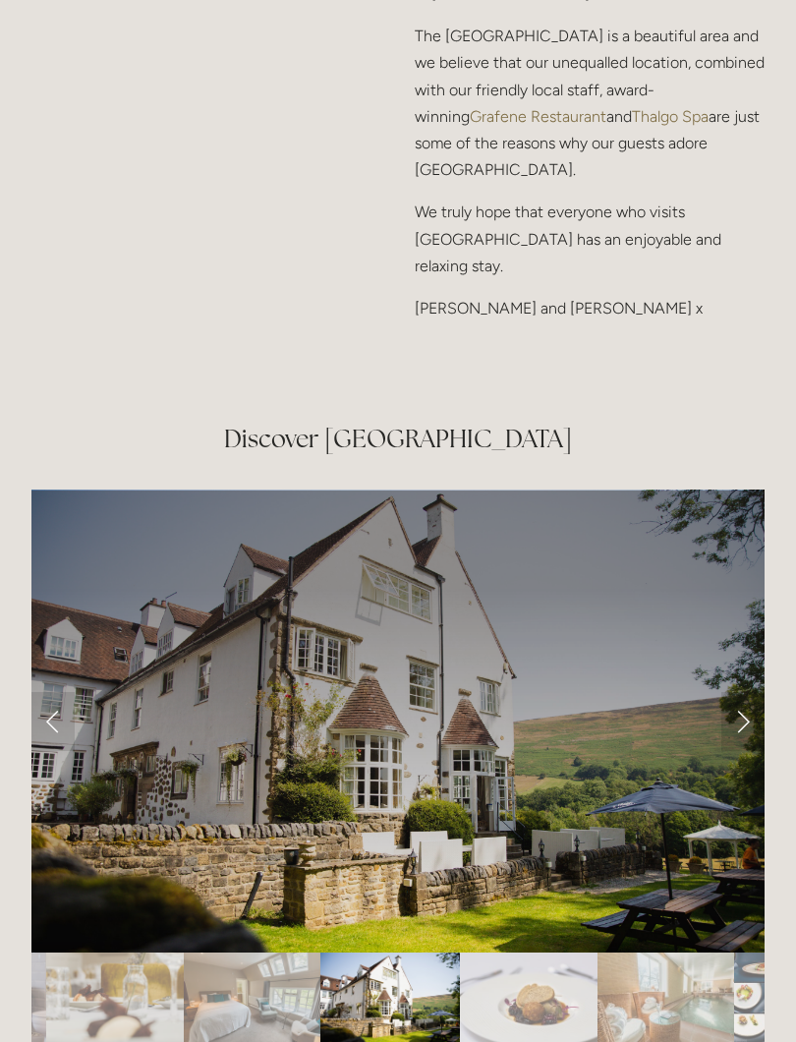
click at [755, 692] on link "Next Slide" at bounding box center [743, 721] width 43 height 59
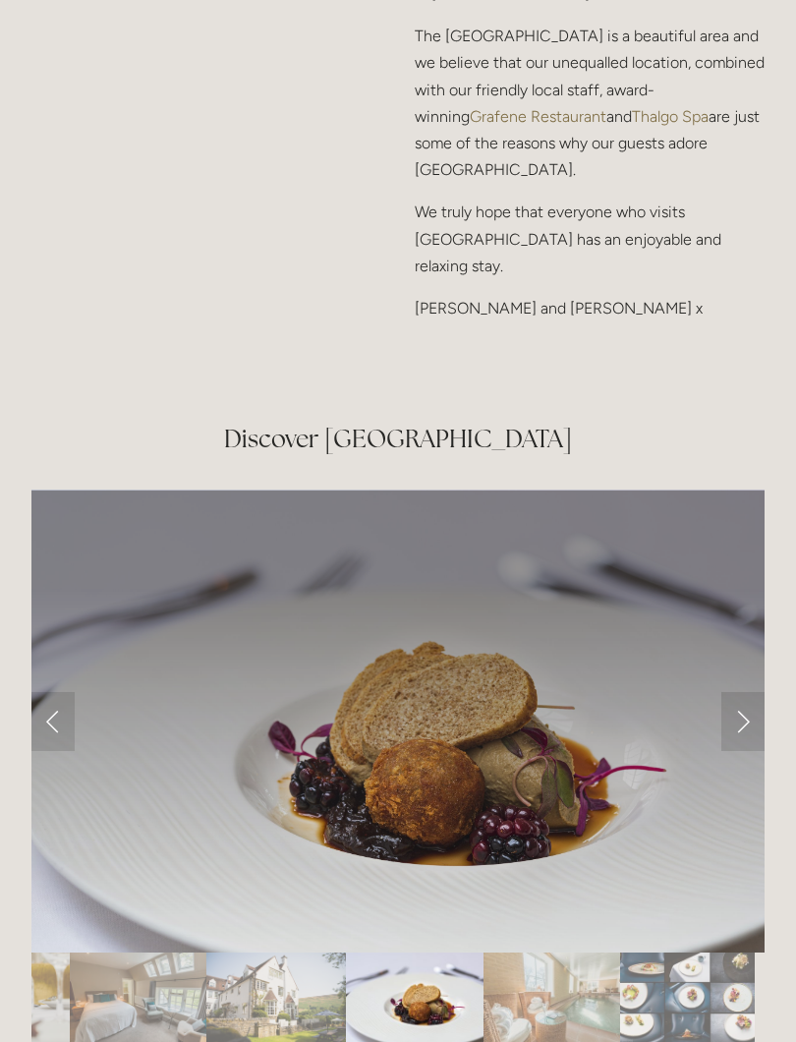
click at [750, 692] on link "Next Slide" at bounding box center [743, 721] width 43 height 59
click at [754, 692] on link "Next Slide" at bounding box center [743, 721] width 43 height 59
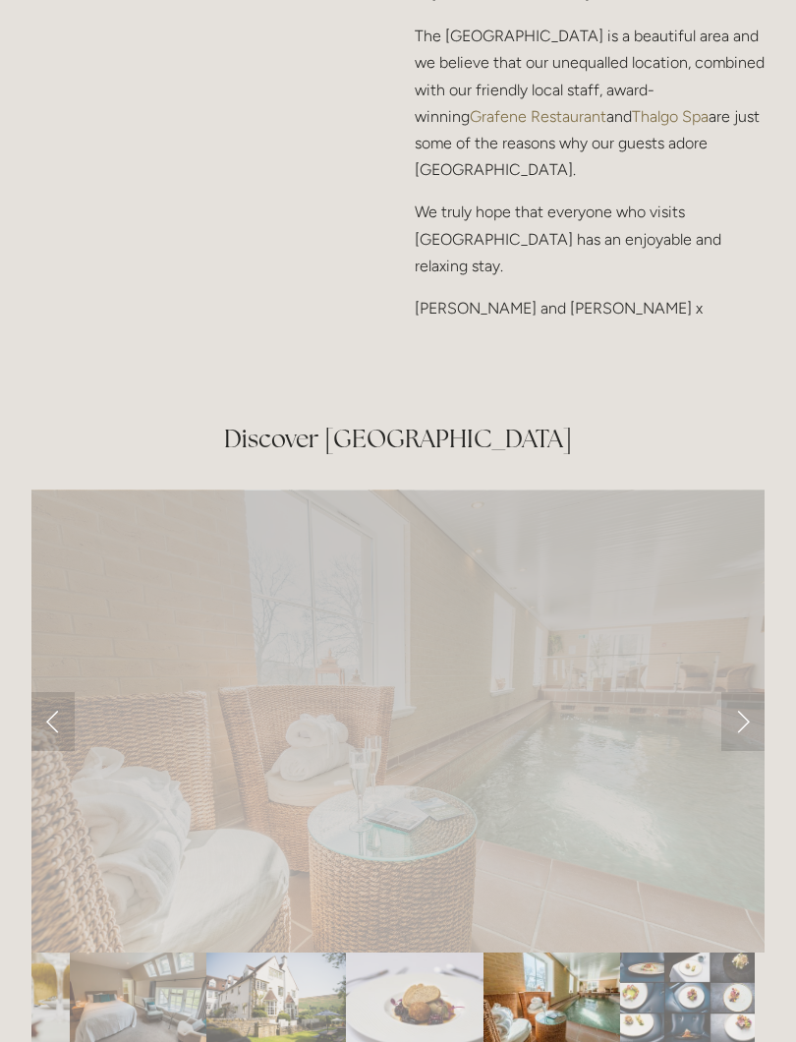
click at [754, 692] on link "Next Slide" at bounding box center [743, 721] width 43 height 59
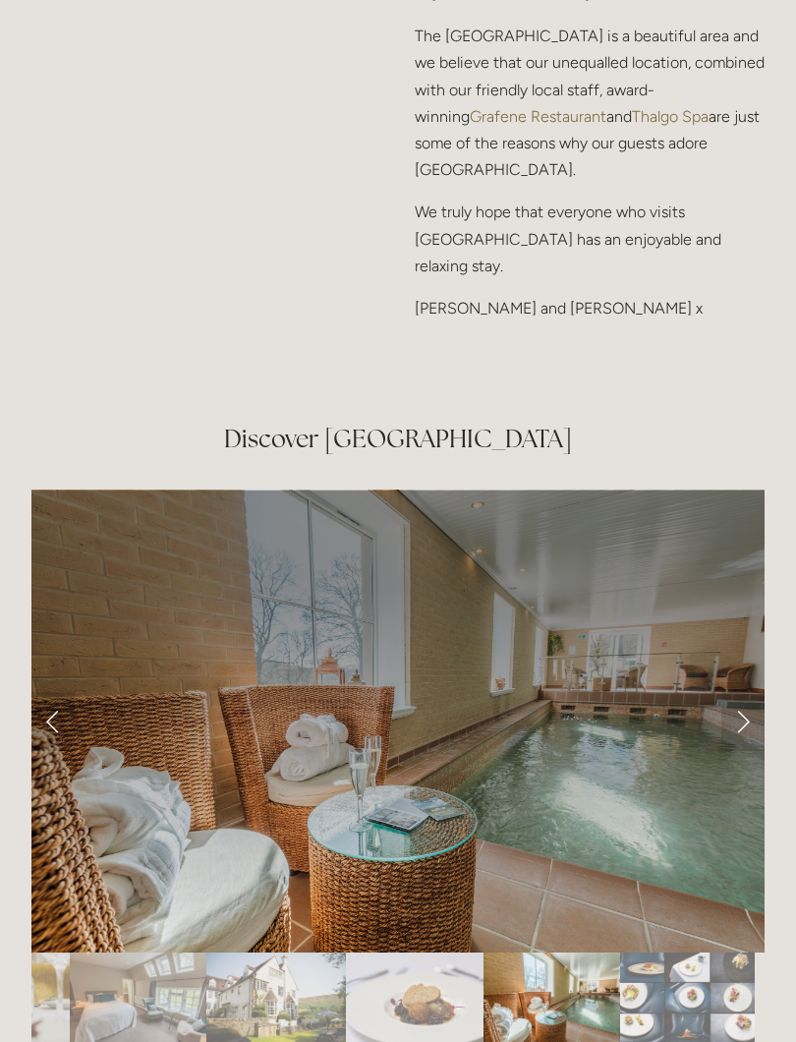
click at [762, 692] on link "Next Slide" at bounding box center [743, 721] width 43 height 59
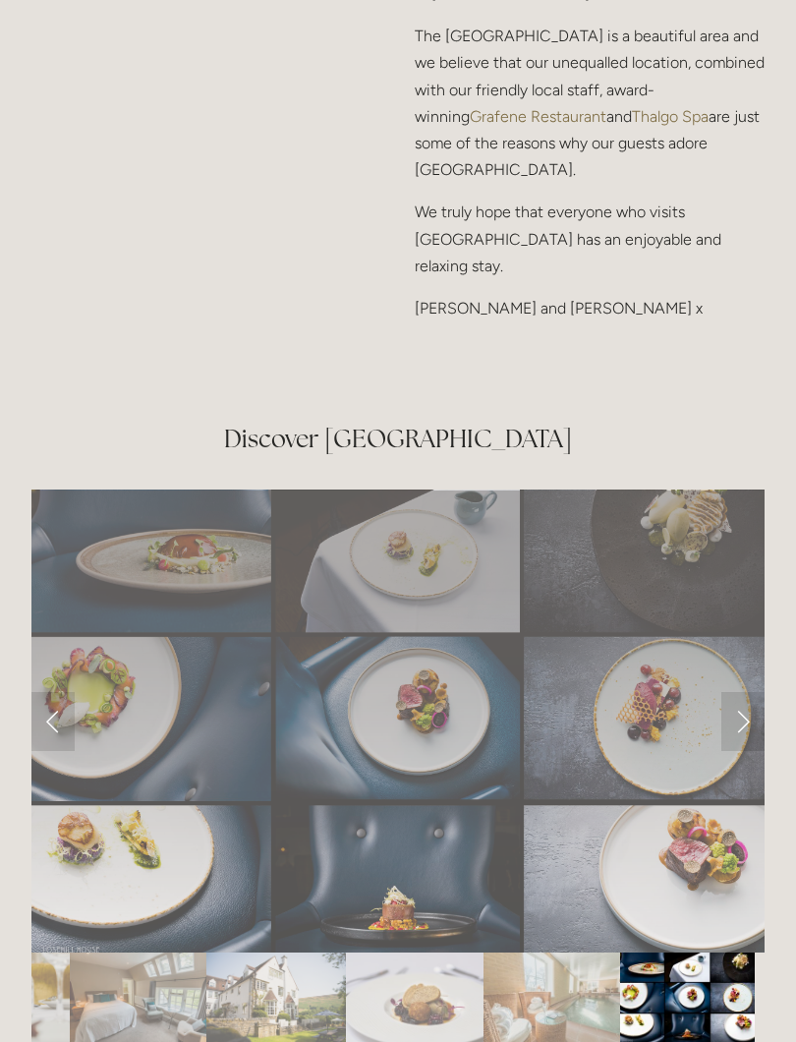
click at [760, 692] on link "Next Slide" at bounding box center [743, 721] width 43 height 59
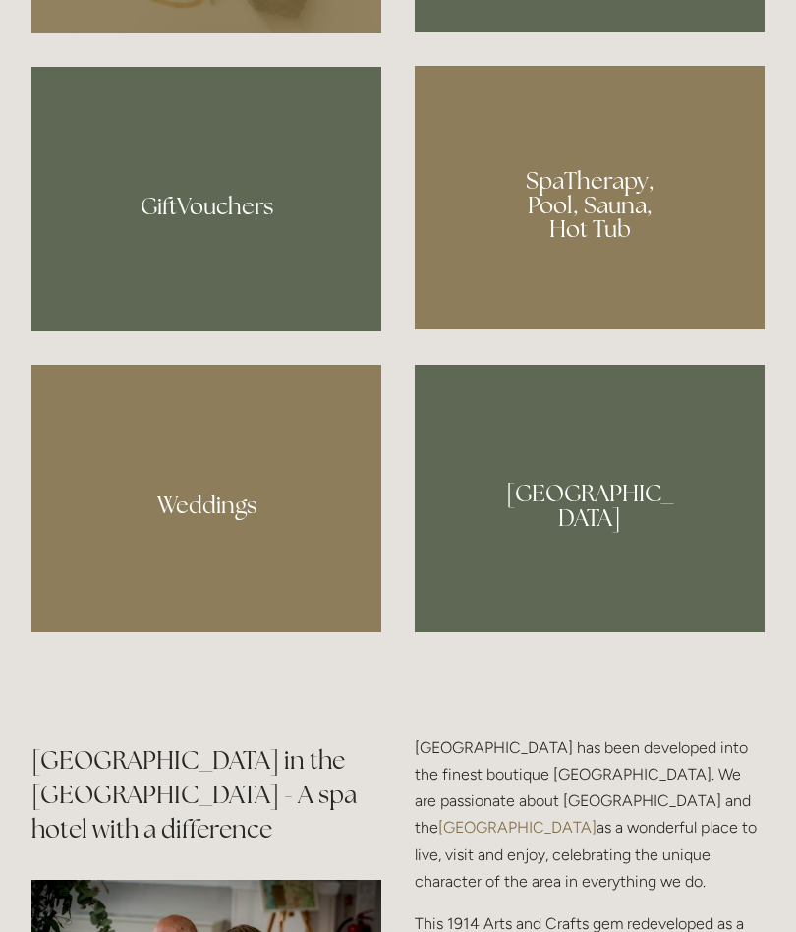
scroll to position [1649, 0]
